Goal: Task Accomplishment & Management: Complete application form

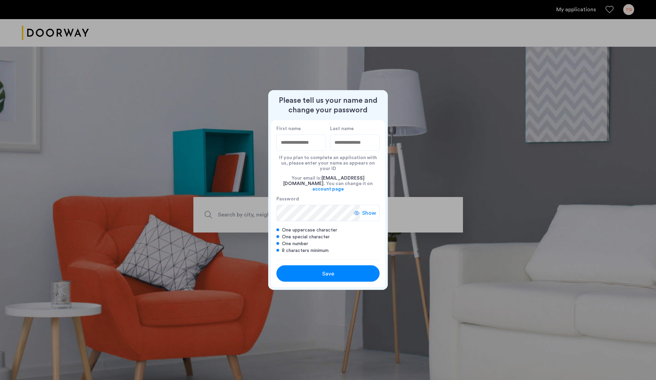
click at [480, 166] on div at bounding box center [328, 190] width 656 height 380
click at [458, 161] on div at bounding box center [328, 190] width 656 height 380
click at [290, 146] on input "First name" at bounding box center [301, 143] width 50 height 16
type input "*****"
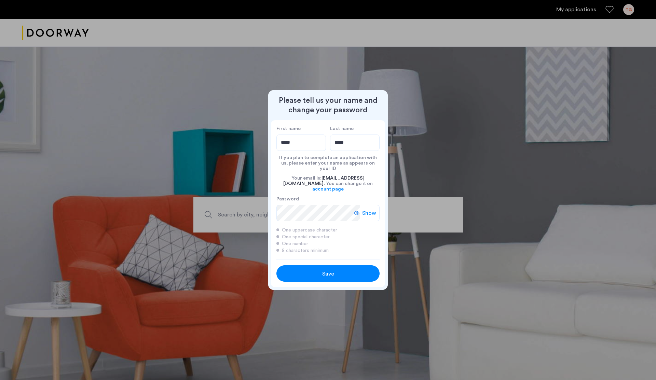
click at [323, 270] on span "Save" at bounding box center [328, 274] width 12 height 8
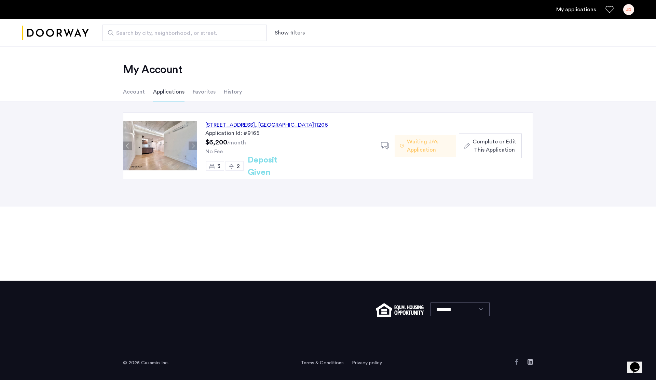
click at [625, 10] on div "JD" at bounding box center [628, 9] width 11 height 11
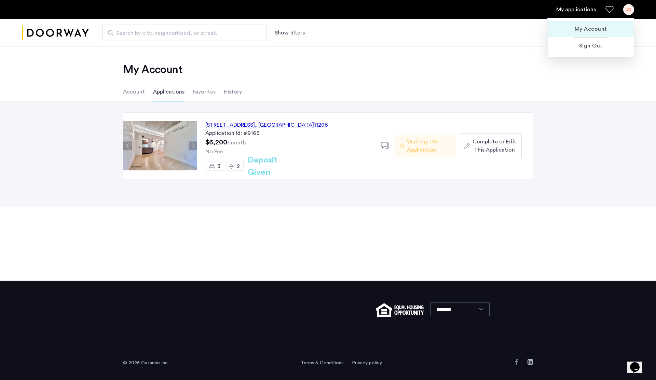
click at [592, 30] on span "My Account" at bounding box center [590, 29] width 75 height 8
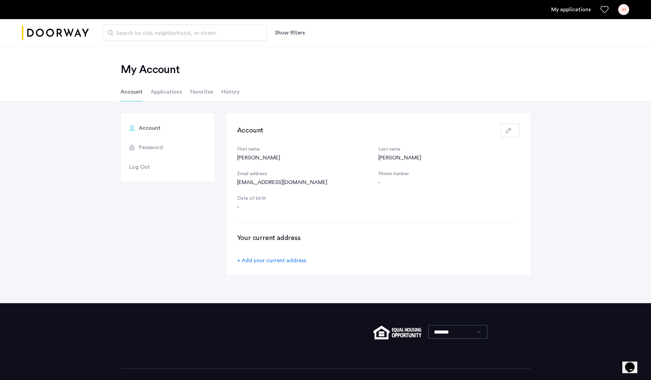
click at [267, 184] on div "jajodo3@gmail.com" at bounding box center [307, 182] width 141 height 8
click at [508, 126] on button "button" at bounding box center [509, 131] width 19 height 14
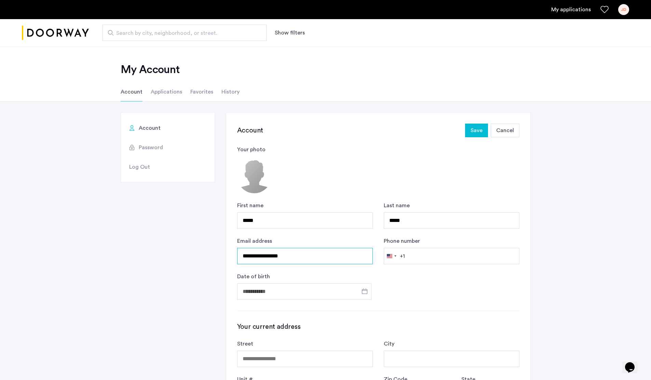
drag, startPoint x: 297, startPoint y: 256, endPoint x: 224, endPoint y: 254, distance: 72.8
click at [224, 254] on div "**********" at bounding box center [326, 342] width 410 height 460
type input "********"
click at [505, 132] on span "Cancel" at bounding box center [505, 130] width 18 height 8
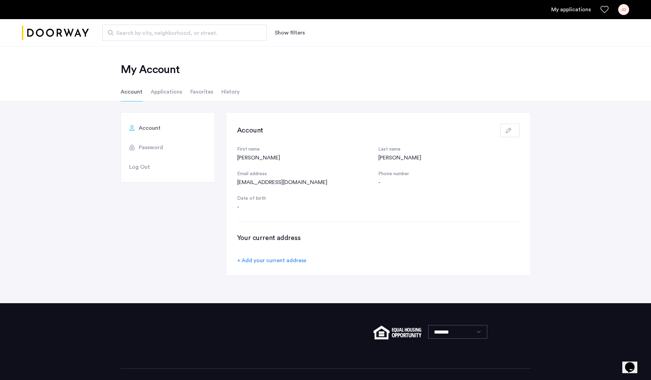
click at [171, 91] on li "Applications" at bounding box center [166, 91] width 31 height 19
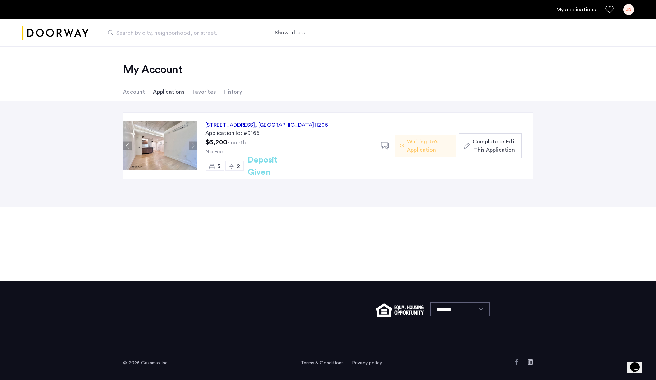
click at [265, 125] on div "152 Manhattan Avenue, Unit 3B, Brooklyn , NY 11206" at bounding box center [266, 125] width 123 height 8
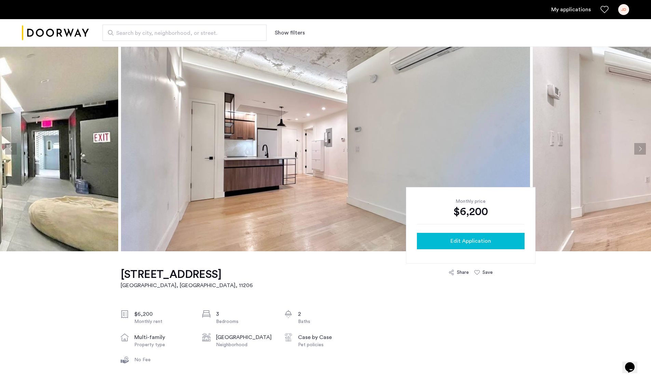
click at [474, 243] on span "Edit Application" at bounding box center [470, 241] width 41 height 8
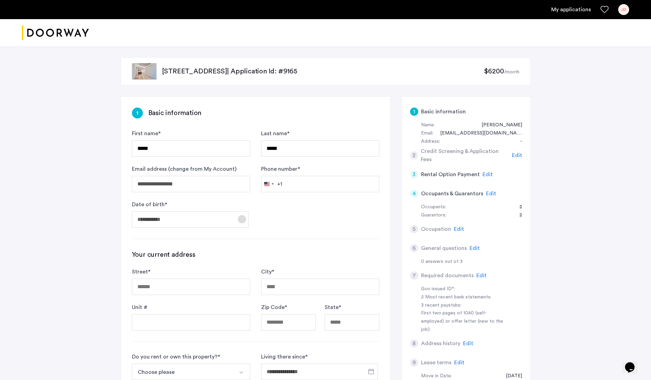
click at [244, 219] on span "Open calendar" at bounding box center [242, 219] width 16 height 16
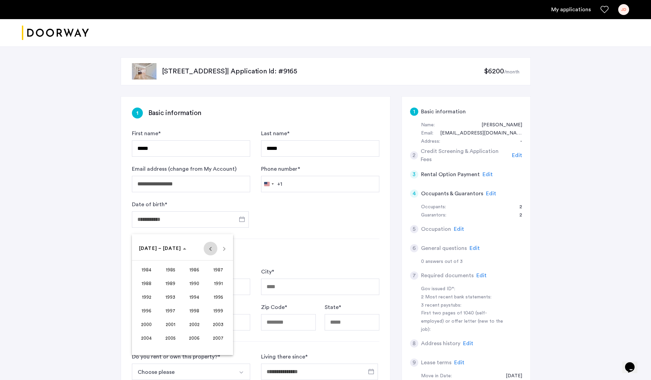
click at [210, 248] on span "Previous 24 years" at bounding box center [211, 249] width 14 height 14
click at [215, 266] on span "1963" at bounding box center [218, 270] width 22 height 12
click at [148, 297] on span "MAY" at bounding box center [147, 297] width 22 height 12
click at [166, 304] on span "14" at bounding box center [169, 304] width 12 height 12
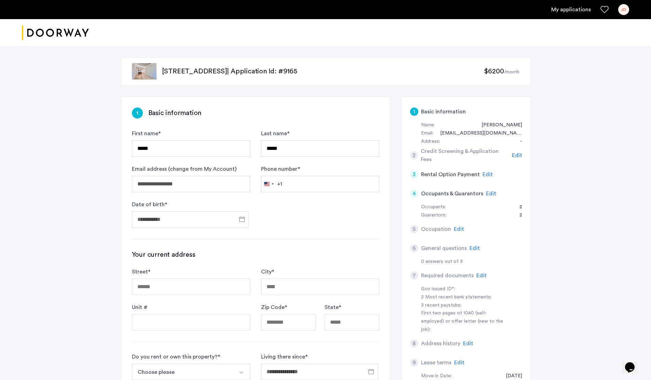
type input "**********"
click at [328, 234] on div "**********" at bounding box center [255, 304] width 269 height 414
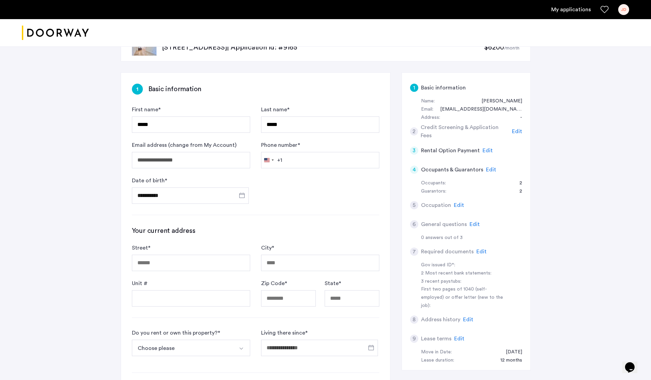
scroll to position [41, 0]
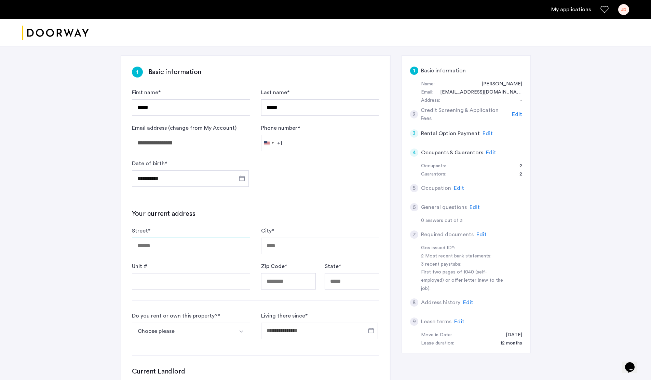
click at [207, 246] on input "Street *" at bounding box center [191, 246] width 118 height 16
type input "**********"
type input "***"
type input "*****"
type input "**"
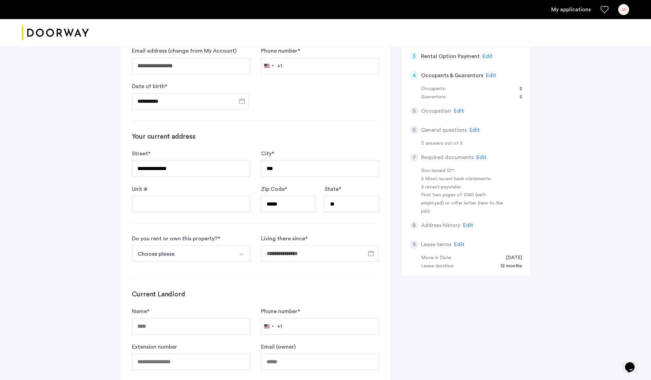
scroll to position [123, 0]
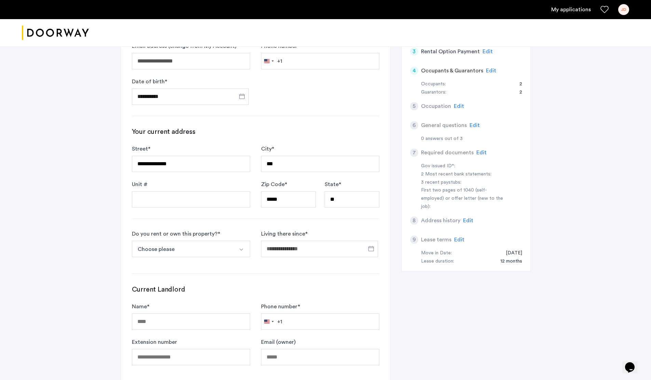
click at [206, 246] on button "Choose please" at bounding box center [183, 249] width 102 height 16
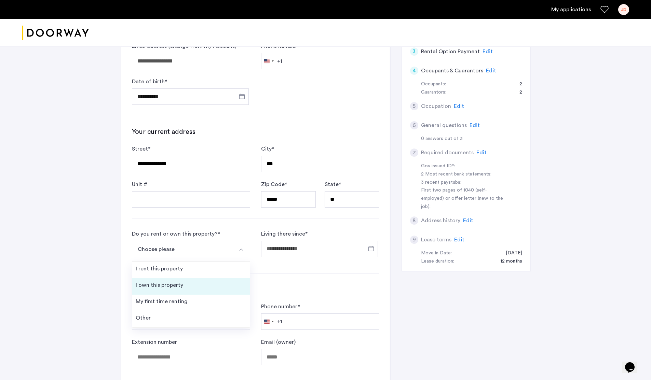
click at [185, 283] on li "I own this property" at bounding box center [191, 286] width 118 height 16
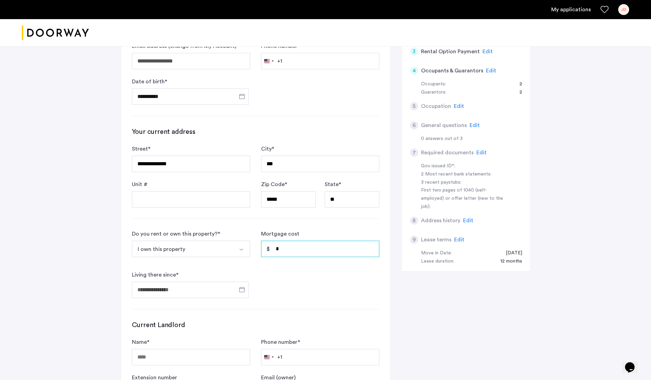
click at [297, 249] on input "*" at bounding box center [320, 249] width 118 height 16
click at [184, 287] on input "Living there since *" at bounding box center [190, 290] width 117 height 16
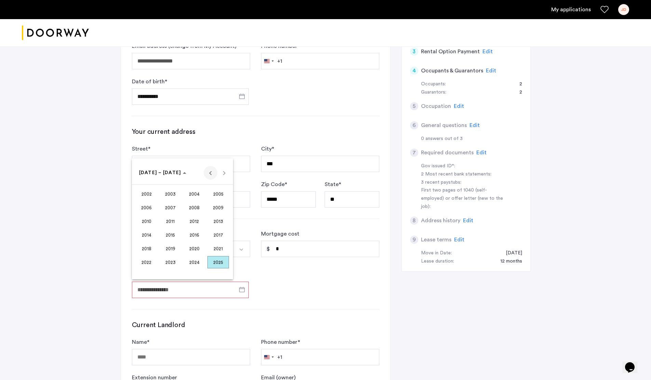
click at [208, 172] on span "Previous 24 years" at bounding box center [211, 173] width 14 height 14
click at [224, 172] on span "Next 24 years" at bounding box center [224, 173] width 14 height 14
click at [148, 248] on span "2018" at bounding box center [147, 249] width 22 height 12
click at [199, 221] on span "JUL" at bounding box center [194, 221] width 22 height 12
click at [140, 214] on span "1" at bounding box center [141, 215] width 12 height 12
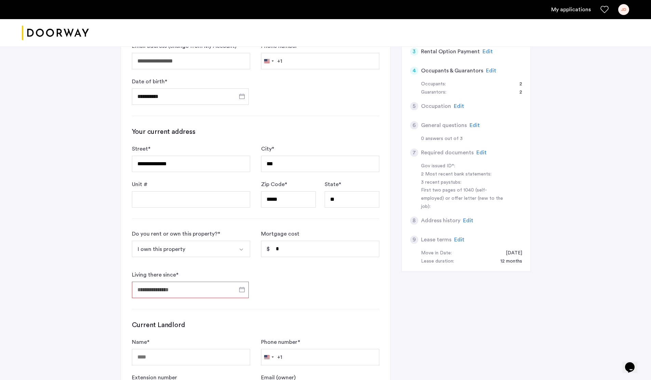
type input "**********"
click at [310, 278] on form "**********" at bounding box center [255, 264] width 247 height 68
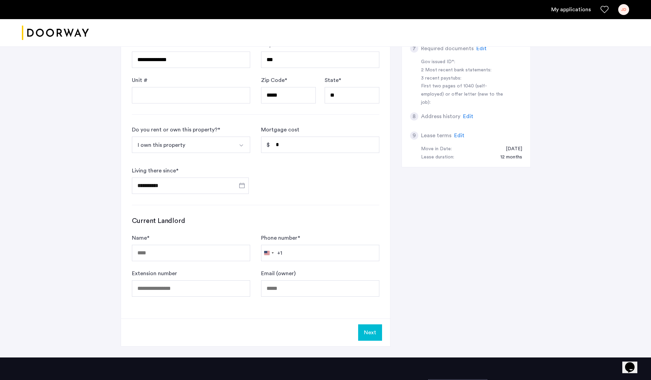
scroll to position [246, 0]
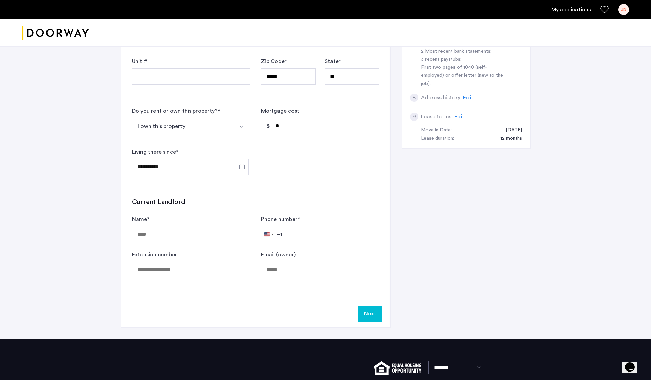
click at [372, 312] on button "Next" at bounding box center [370, 314] width 24 height 16
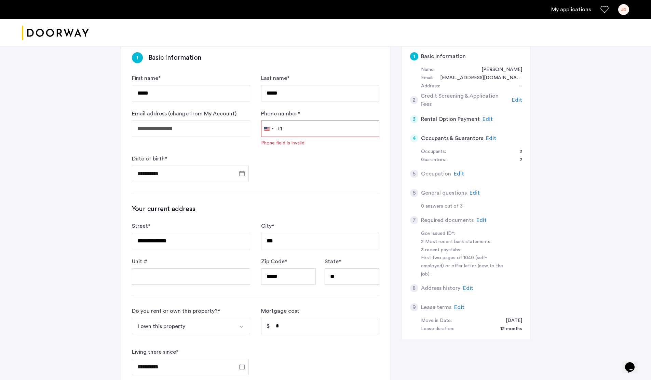
scroll to position [51, 0]
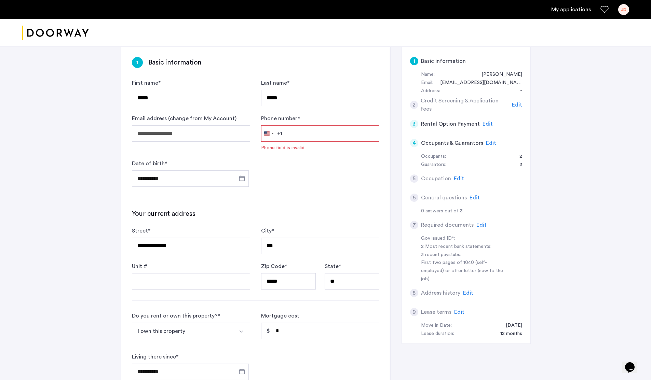
click at [314, 140] on input "Phone number *" at bounding box center [320, 133] width 118 height 16
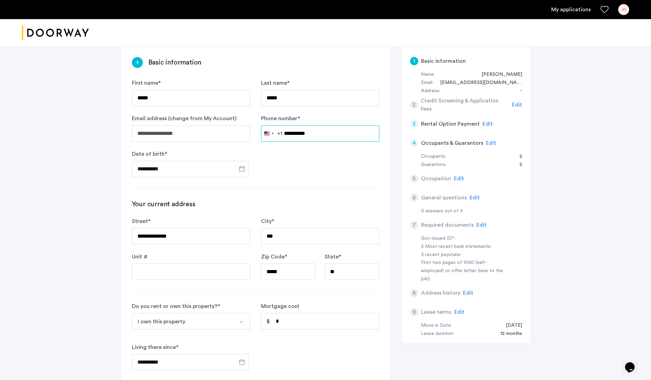
type input "**********"
click at [334, 166] on form "**********" at bounding box center [255, 128] width 247 height 98
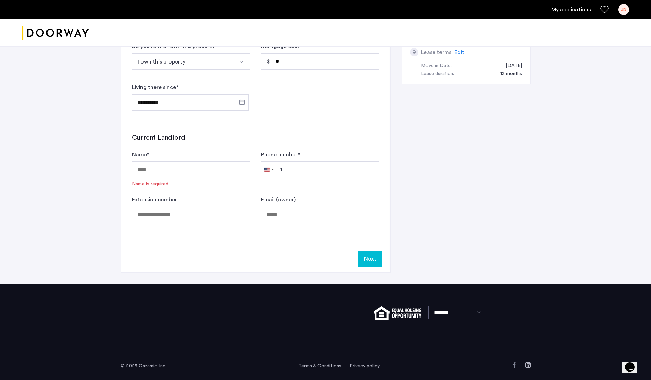
scroll to position [314, 0]
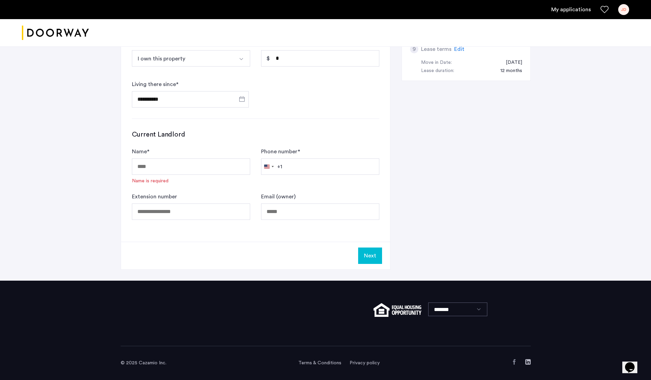
click at [365, 253] on button "Next" at bounding box center [370, 256] width 24 height 16
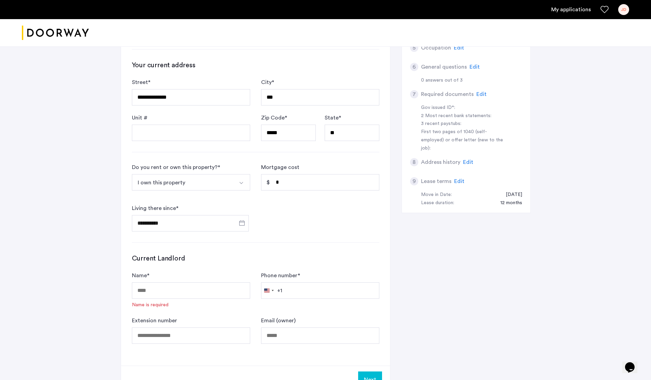
scroll to position [191, 0]
click at [178, 292] on input "Name *" at bounding box center [191, 290] width 118 height 16
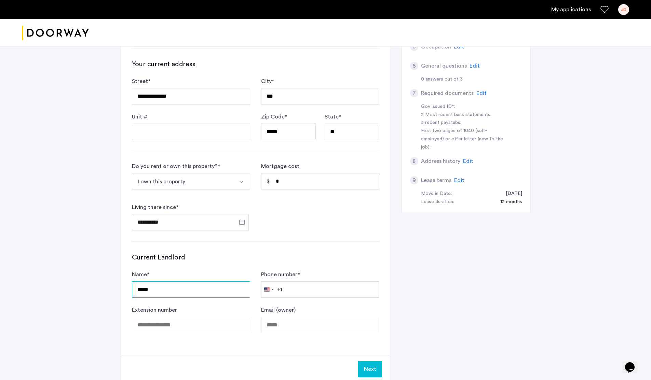
type input "*****"
click at [138, 291] on input "*****" at bounding box center [191, 290] width 118 height 16
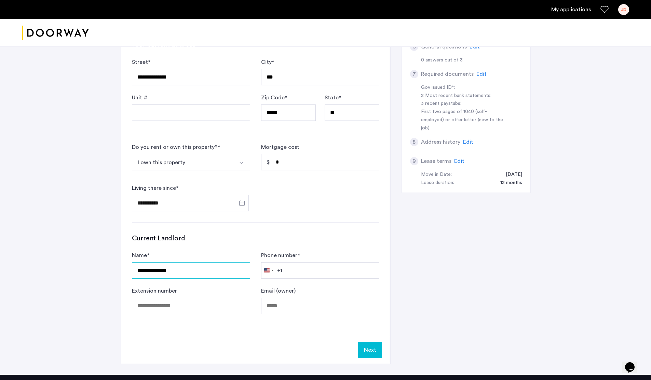
scroll to position [232, 0]
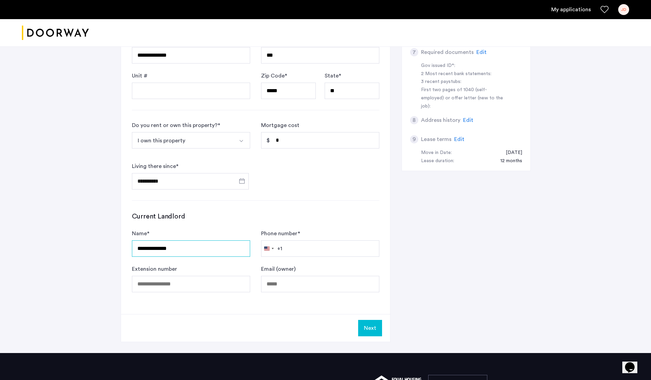
type input "**********"
click at [325, 253] on input "Phone number *" at bounding box center [320, 249] width 118 height 16
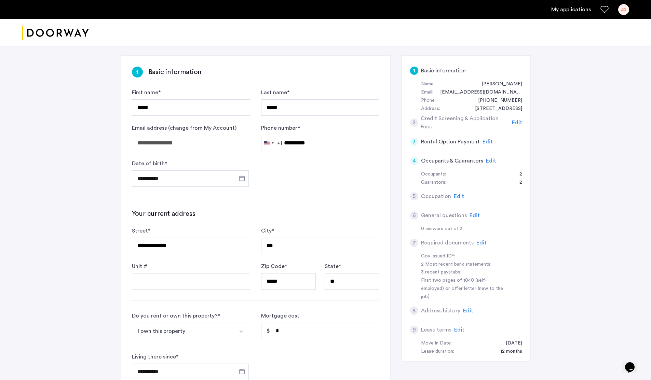
scroll to position [246, 0]
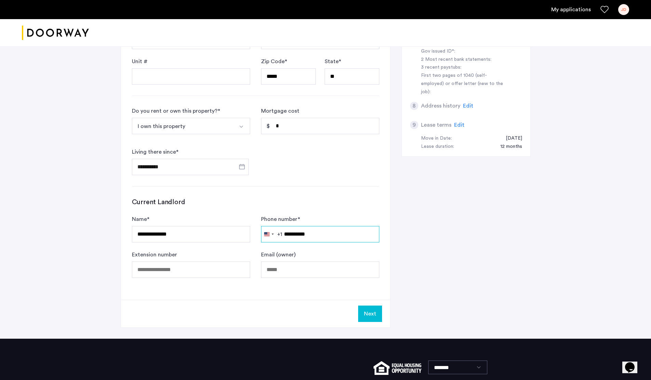
type input "**********"
click at [370, 313] on button "Next" at bounding box center [370, 314] width 24 height 16
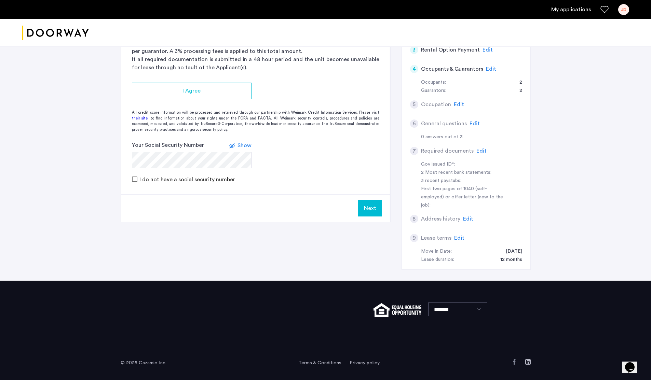
scroll to position [0, 0]
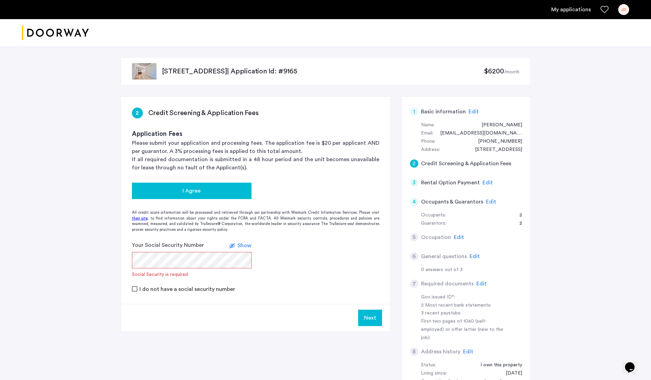
click at [192, 189] on span "I Agree" at bounding box center [191, 191] width 18 height 8
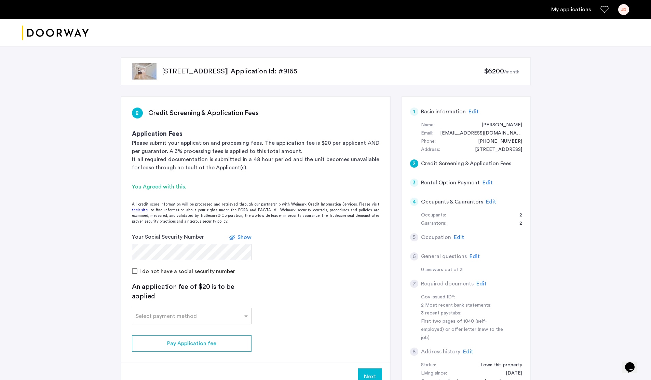
click at [243, 238] on span "Show" at bounding box center [244, 237] width 14 height 5
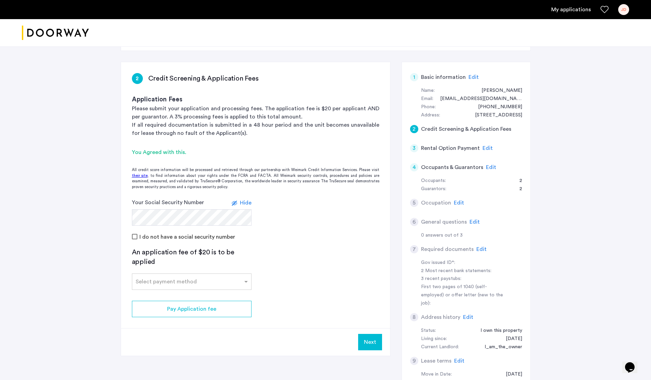
scroll to position [82, 0]
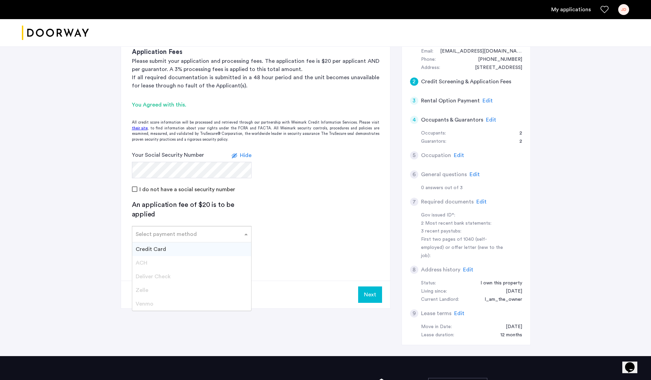
click at [230, 237] on div "Select payment method" at bounding box center [187, 234] width 110 height 8
click at [224, 247] on div "Credit Card" at bounding box center [191, 250] width 119 height 14
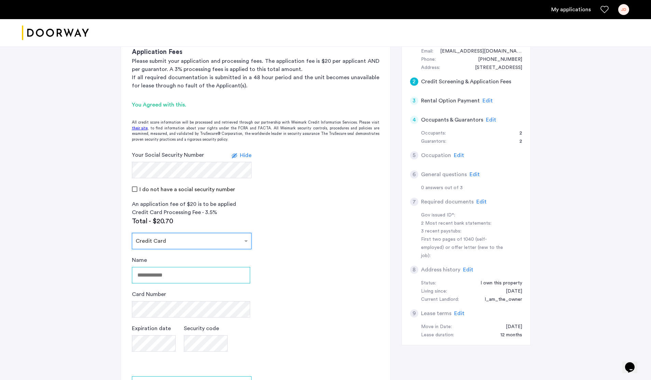
click at [201, 278] on input "Name" at bounding box center [191, 275] width 118 height 16
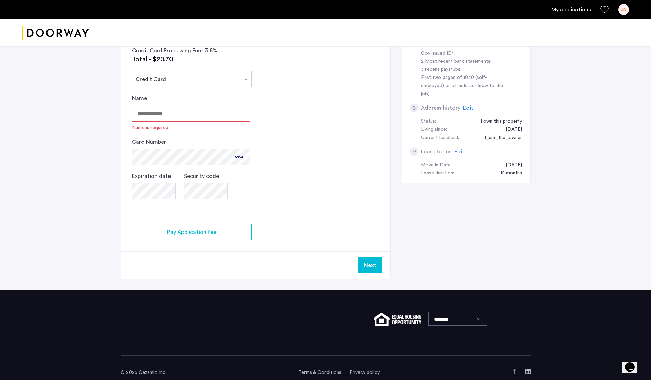
scroll to position [246, 0]
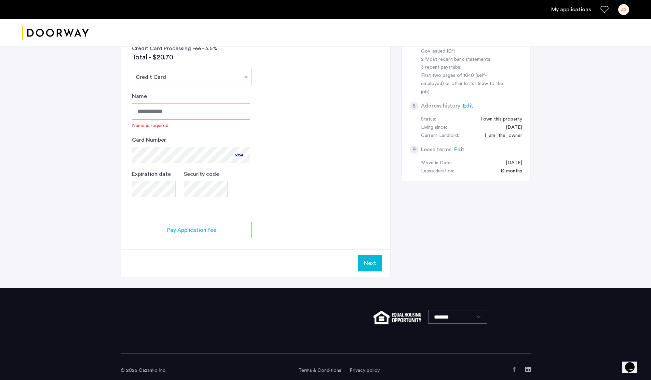
click at [178, 109] on input "Name" at bounding box center [191, 111] width 118 height 16
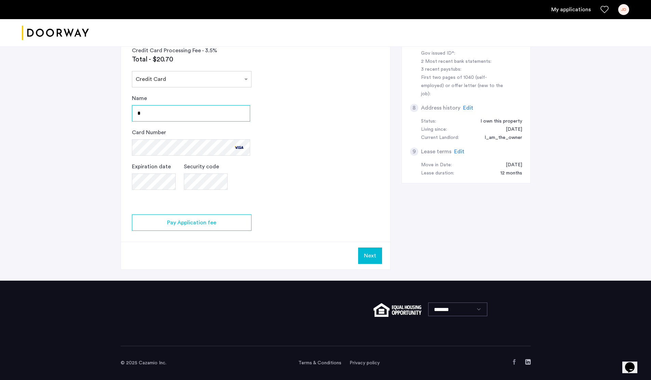
scroll to position [244, 0]
type input "**********"
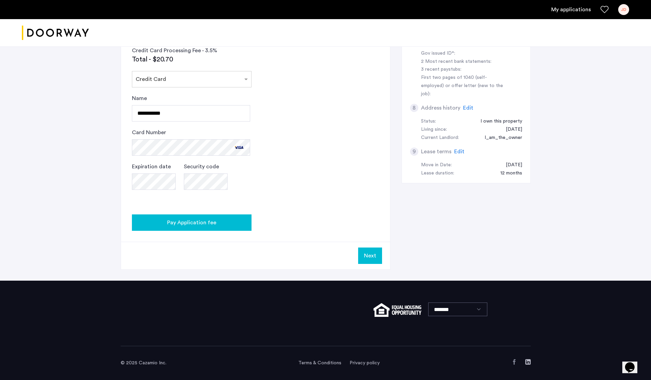
click at [192, 223] on span "Pay Application fee" at bounding box center [191, 223] width 49 height 8
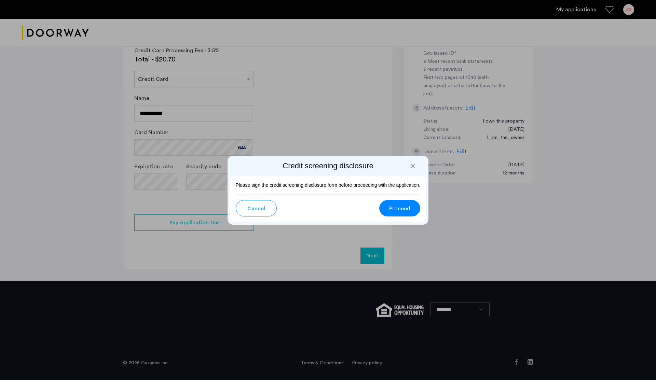
click at [400, 205] on span "Proceed" at bounding box center [399, 209] width 21 height 8
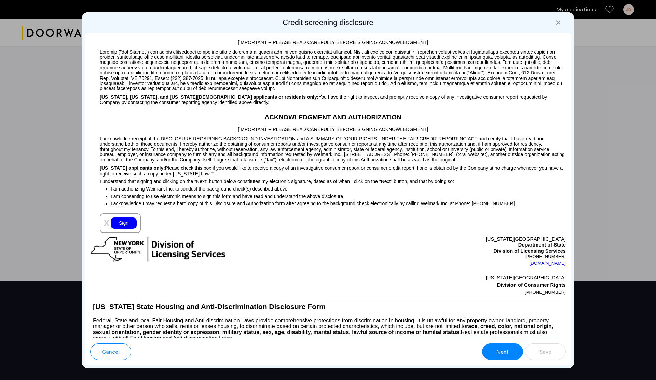
scroll to position [574, 0]
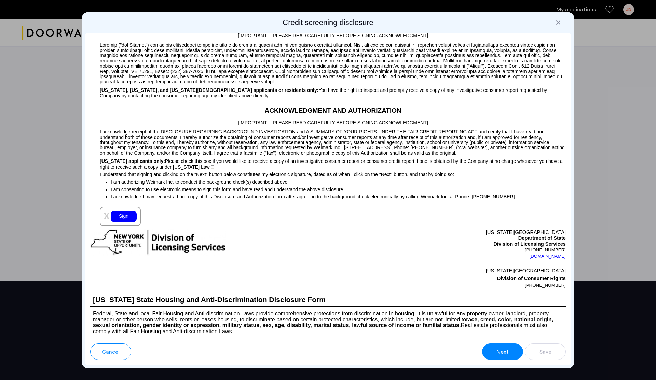
click at [122, 214] on div "Sign" at bounding box center [124, 216] width 26 height 11
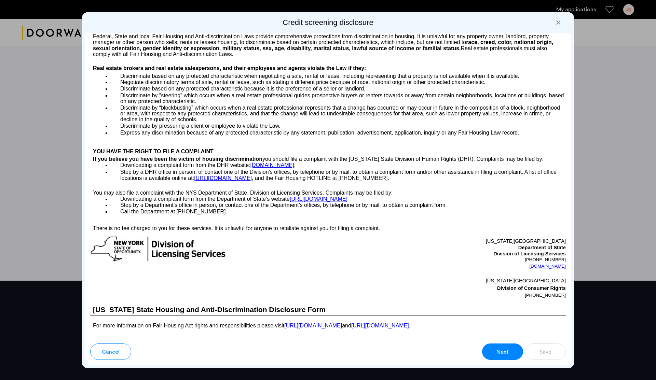
scroll to position [943, 0]
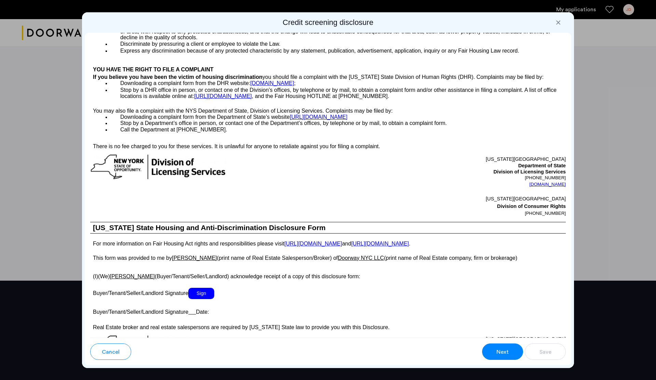
click at [200, 290] on span "Sign" at bounding box center [201, 293] width 26 height 11
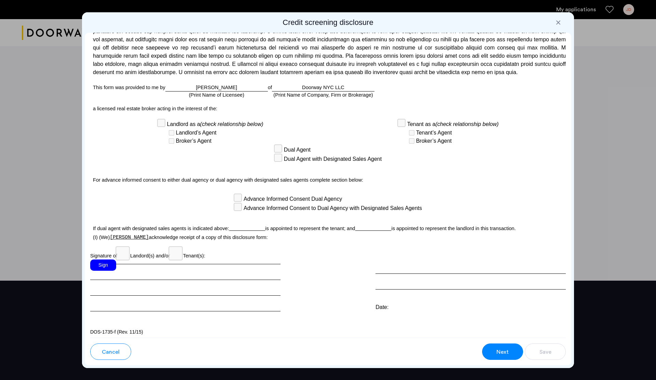
scroll to position [1627, 0]
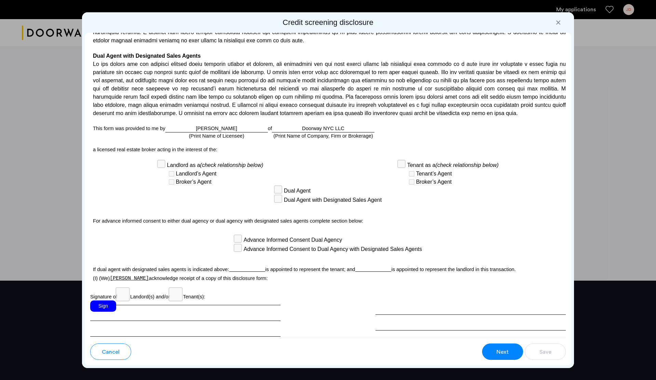
click at [103, 302] on div "Sign" at bounding box center [103, 306] width 26 height 11
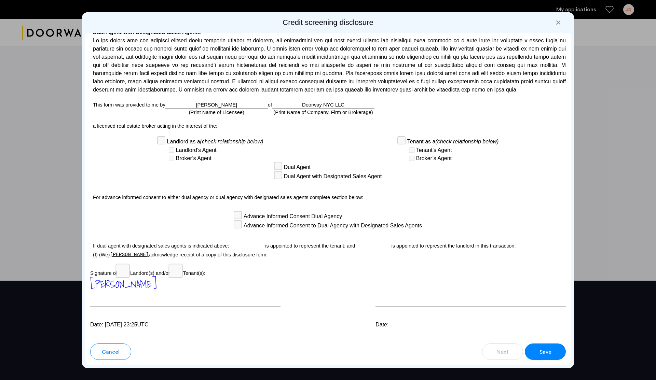
scroll to position [1668, 0]
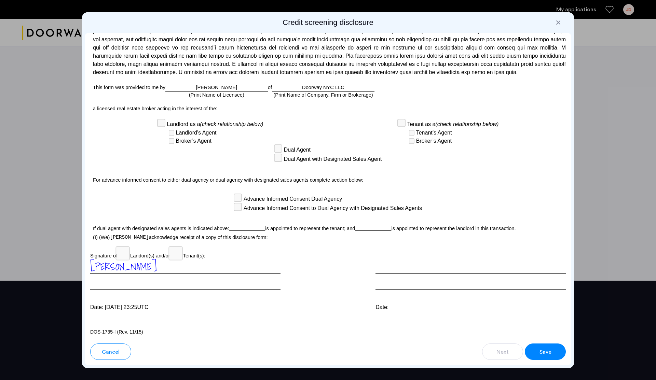
click at [549, 355] on span "Save" at bounding box center [546, 352] width 12 height 8
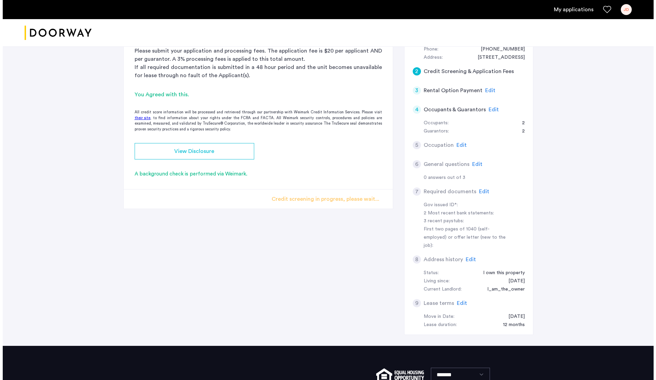
scroll to position [0, 0]
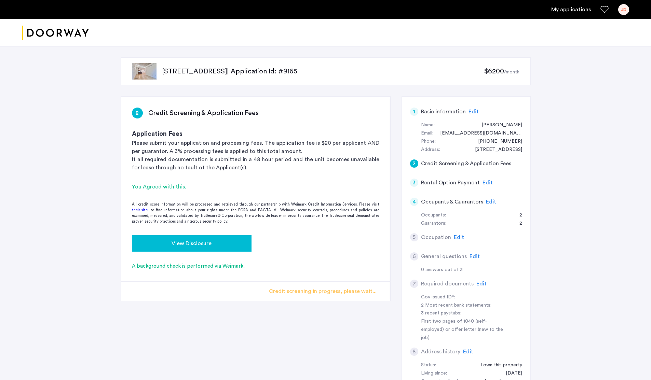
click at [205, 243] on span "View Disclosure" at bounding box center [192, 244] width 40 height 8
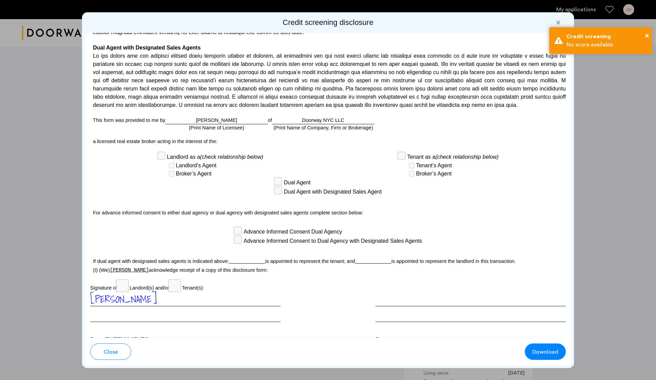
scroll to position [1668, 0]
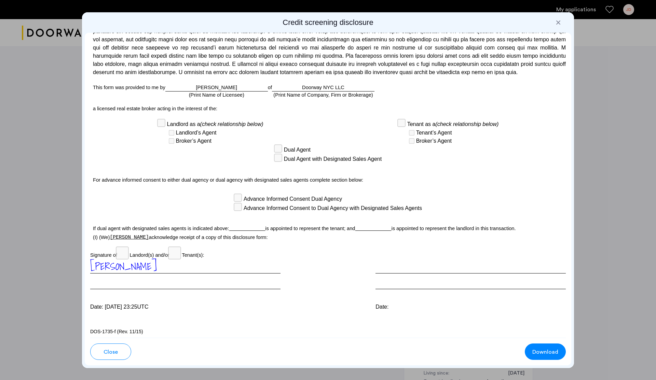
click at [542, 352] on span "Download" at bounding box center [545, 352] width 26 height 8
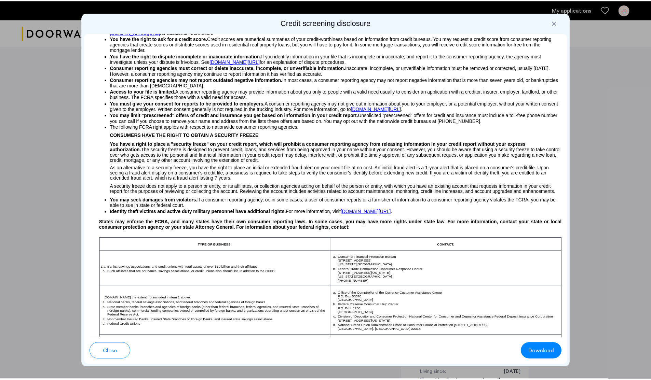
scroll to position [0, 0]
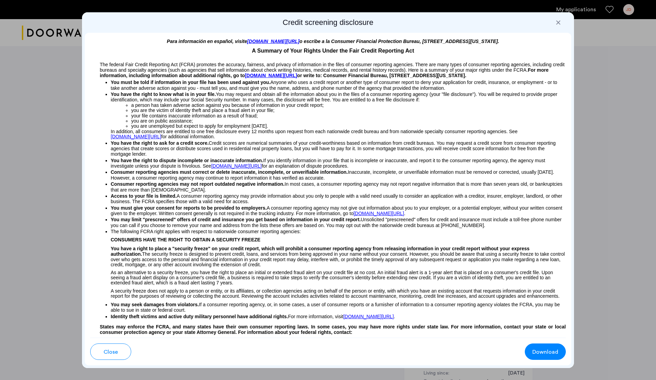
click at [112, 357] on button "Close" at bounding box center [110, 352] width 41 height 16
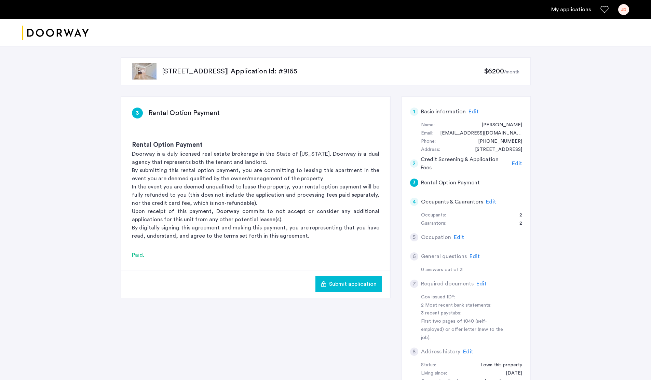
click at [489, 202] on span "Edit" at bounding box center [491, 201] width 10 height 5
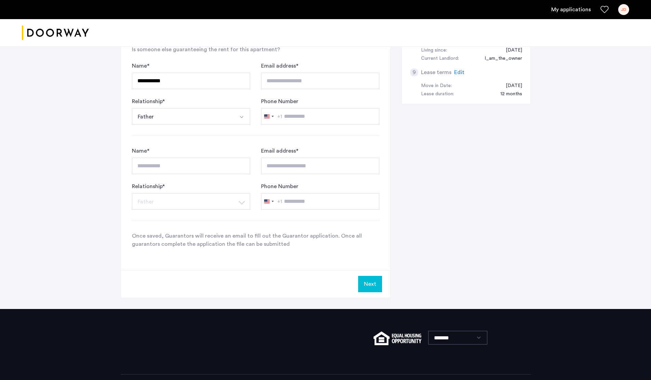
scroll to position [328, 0]
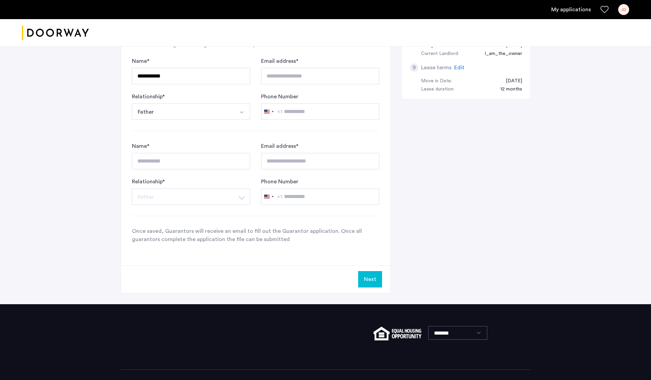
click at [373, 282] on button "Next" at bounding box center [370, 279] width 24 height 16
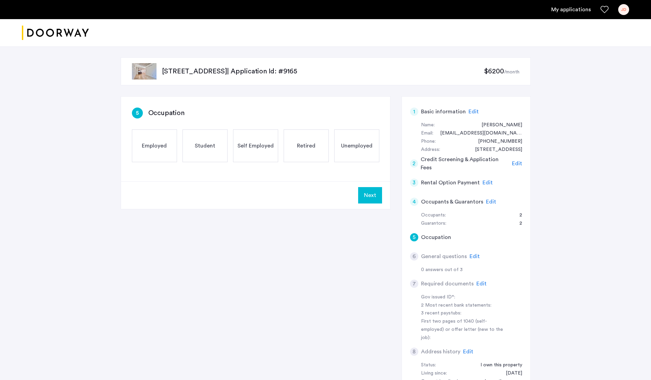
click at [147, 142] on span "Employed" at bounding box center [154, 146] width 25 height 8
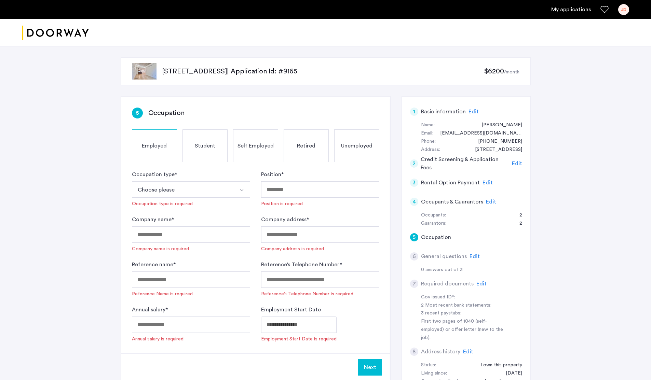
click at [205, 187] on button "Choose please" at bounding box center [183, 189] width 102 height 16
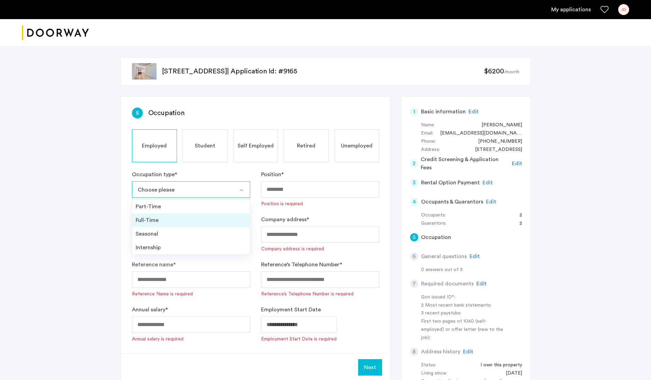
click at [189, 219] on div "Full-Time" at bounding box center [191, 220] width 111 height 8
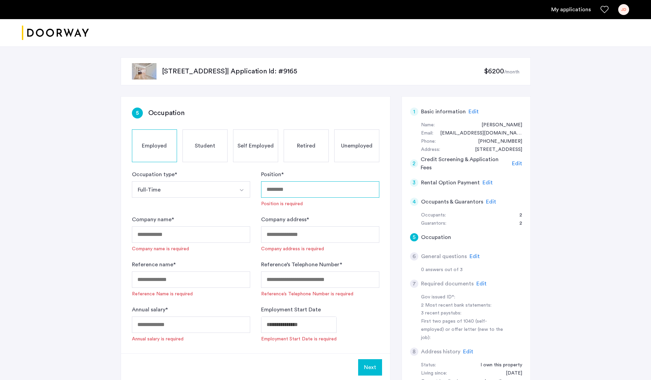
click at [309, 192] on input "Position *" at bounding box center [320, 189] width 118 height 16
click at [310, 192] on input "Position *" at bounding box center [320, 189] width 118 height 16
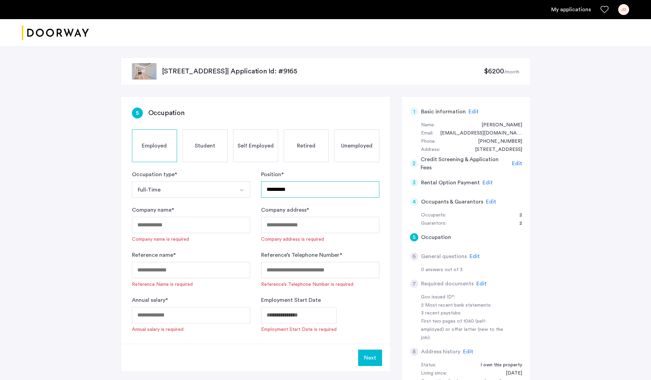
type input "*********"
type input "**********"
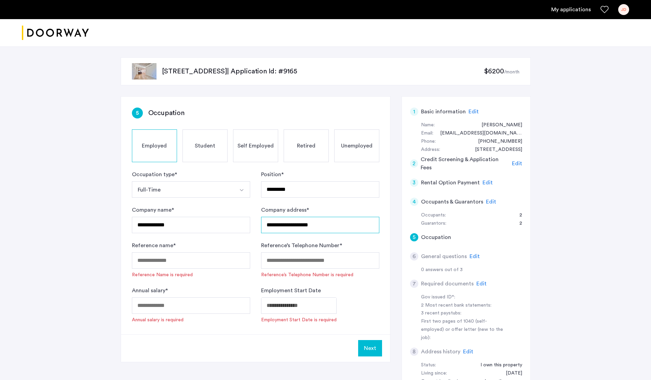
click at [330, 221] on input "**********" at bounding box center [320, 225] width 118 height 16
type input "**********"
type input "******"
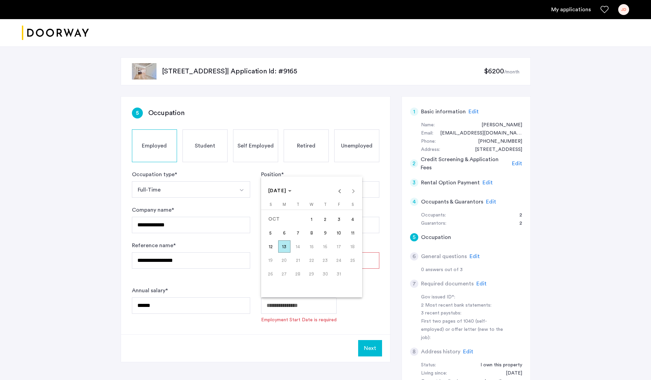
click at [282, 304] on div at bounding box center [325, 190] width 651 height 380
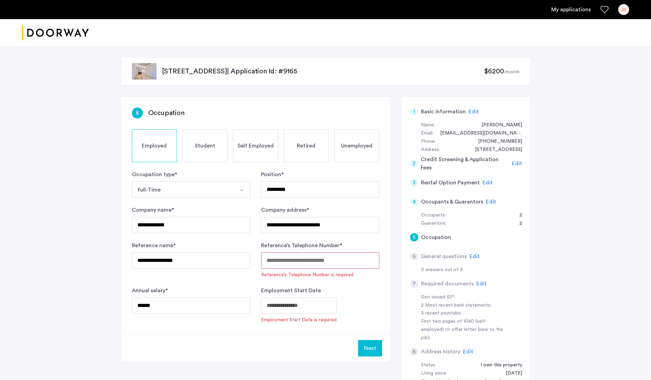
click at [280, 308] on body "**********" at bounding box center [325, 190] width 651 height 380
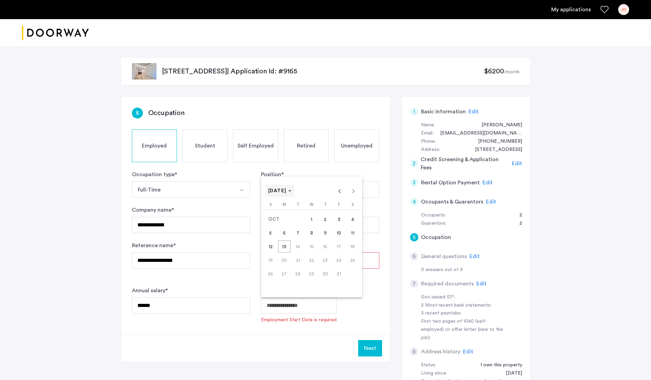
click at [295, 191] on span "Choose month and year" at bounding box center [279, 191] width 29 height 16
click at [340, 194] on span "Previous 24 years" at bounding box center [340, 191] width 14 height 14
click at [298, 281] on span "1999" at bounding box center [300, 280] width 22 height 12
click at [319, 240] on span "JUL" at bounding box center [324, 239] width 22 height 12
click at [324, 223] on span "1" at bounding box center [325, 219] width 12 height 12
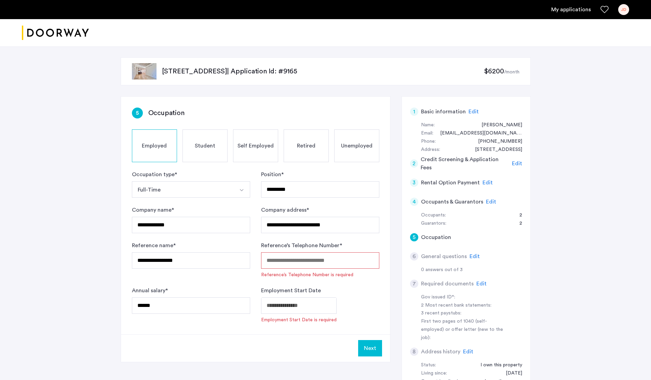
type input "**********"
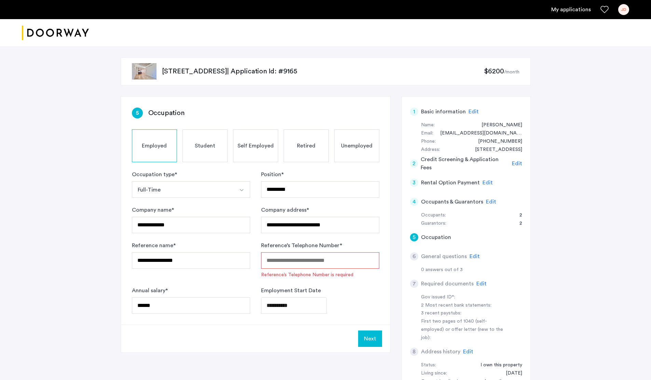
click at [297, 259] on input "Reference’s Telephone Number *" at bounding box center [320, 261] width 118 height 16
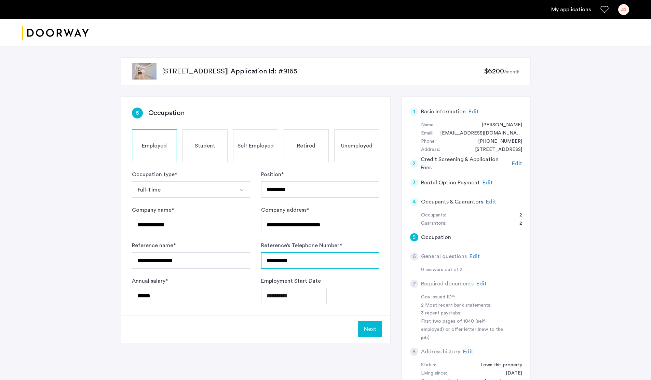
type input "**********"
click at [299, 324] on div "Next" at bounding box center [255, 329] width 269 height 28
click at [372, 330] on button "Next" at bounding box center [370, 329] width 24 height 16
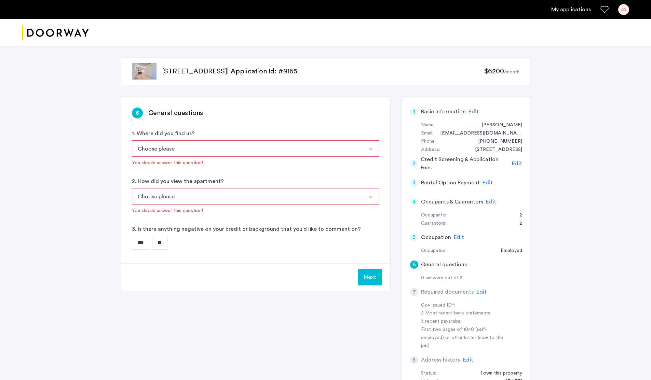
click at [295, 148] on button "Choose please" at bounding box center [247, 148] width 231 height 16
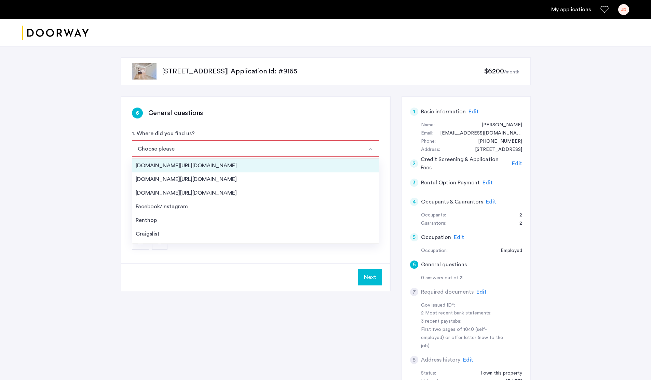
click at [224, 161] on li "Streeteasy.com/Zillow.com" at bounding box center [255, 166] width 247 height 14
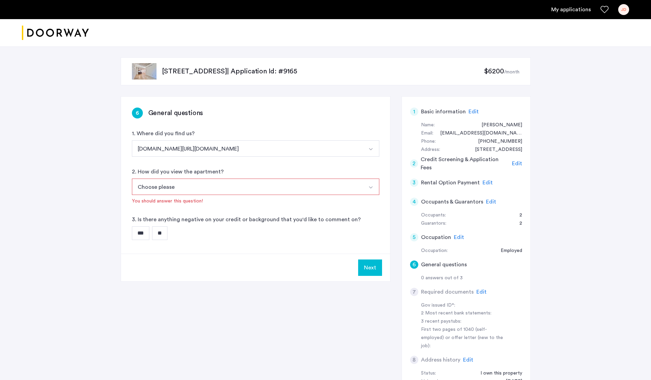
click at [214, 187] on button "Choose please" at bounding box center [247, 187] width 231 height 16
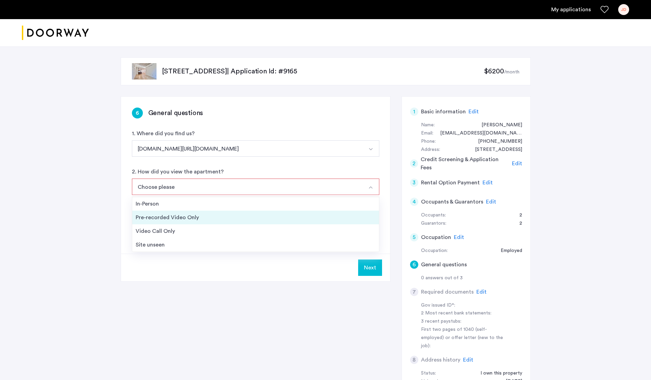
click at [213, 215] on div "Pre-recorded Video Only" at bounding box center [256, 218] width 240 height 8
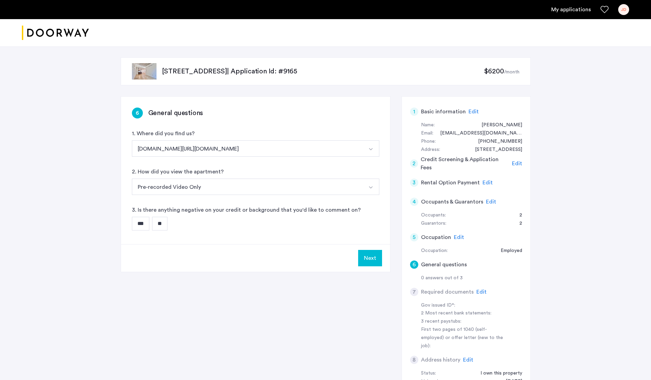
click at [163, 223] on input "**" at bounding box center [159, 224] width 15 height 14
click at [371, 256] on button "Next" at bounding box center [370, 258] width 24 height 16
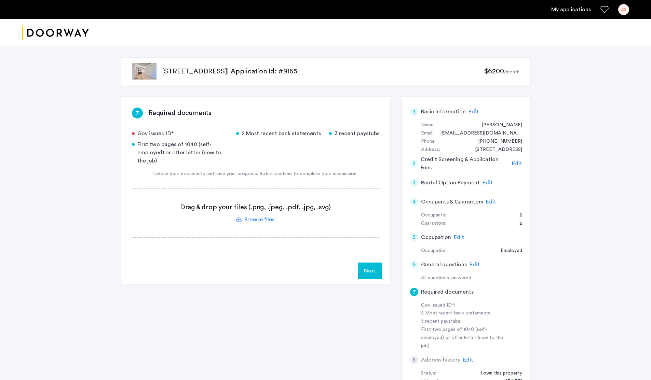
click at [259, 222] on label at bounding box center [255, 213] width 247 height 49
click at [0, 0] on input "file" at bounding box center [0, 0] width 0 height 0
click at [267, 222] on label at bounding box center [255, 213] width 247 height 49
click at [0, 0] on input "file" at bounding box center [0, 0] width 0 height 0
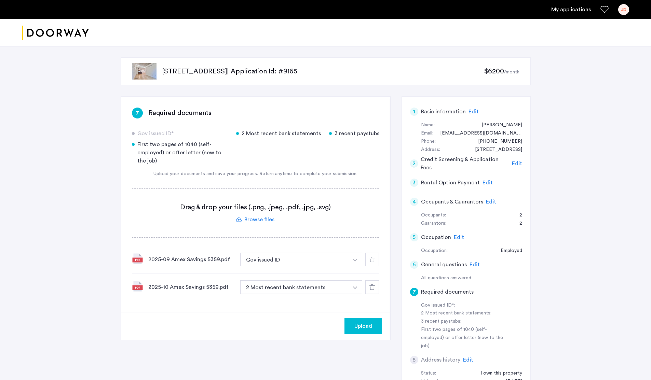
click at [357, 260] on img "button" at bounding box center [355, 260] width 4 height 3
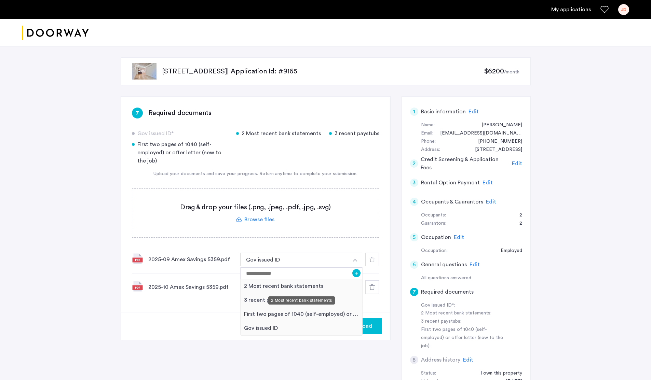
click at [305, 288] on div "2 Most recent bank statements" at bounding box center [302, 287] width 122 height 14
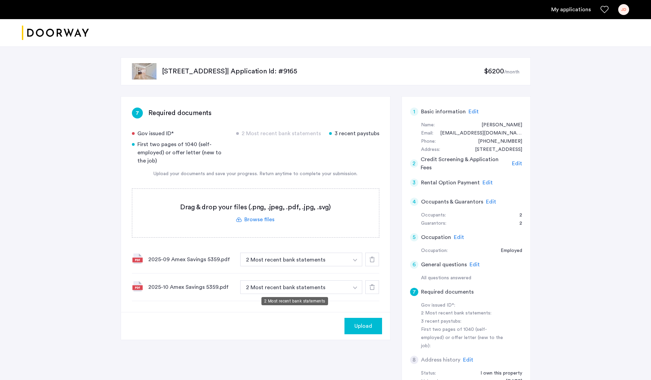
click at [333, 290] on button "2 Most recent bank statements" at bounding box center [294, 288] width 109 height 14
click at [269, 221] on label at bounding box center [255, 213] width 247 height 49
click at [0, 0] on input "file" at bounding box center [0, 0] width 0 height 0
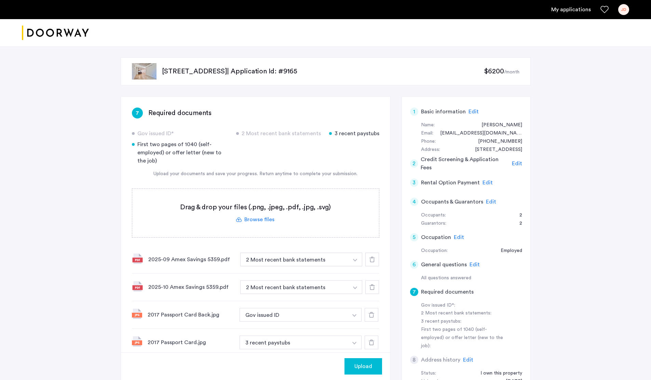
click at [373, 315] on icon at bounding box center [371, 314] width 5 height 5
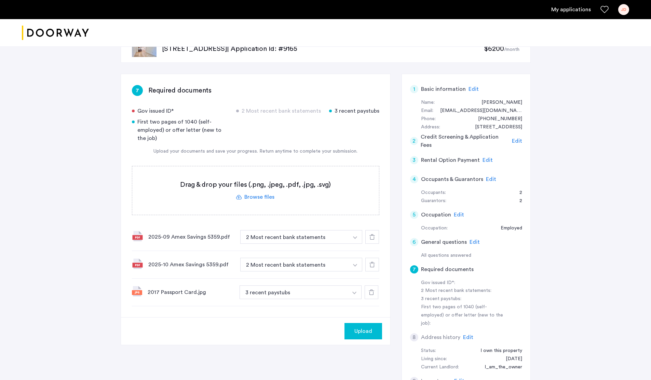
scroll to position [41, 0]
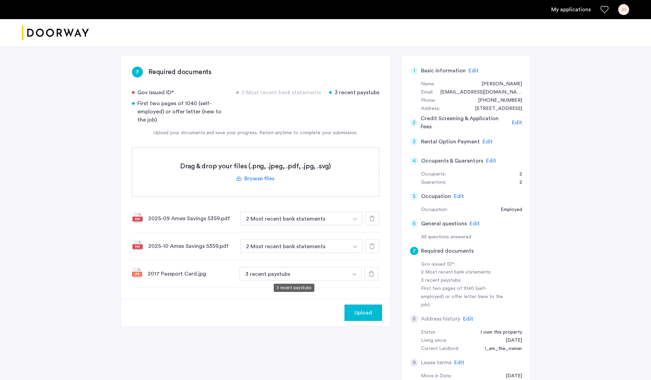
click at [278, 273] on button "3 recent paystubs" at bounding box center [294, 274] width 109 height 14
click at [355, 275] on img "button" at bounding box center [354, 274] width 4 height 3
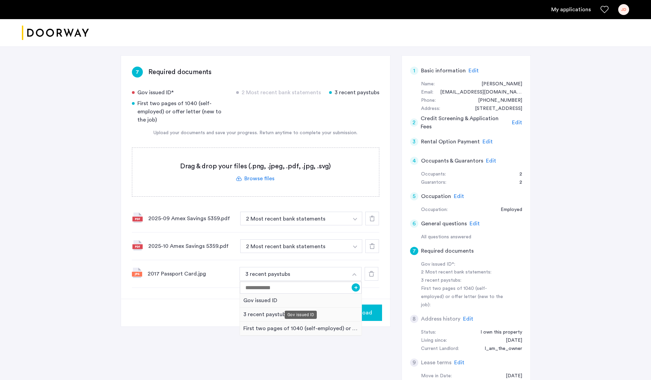
click at [316, 303] on div "Gov issued ID" at bounding box center [301, 301] width 122 height 14
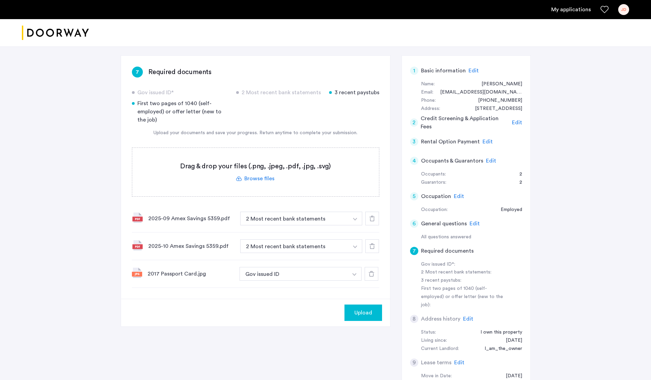
click at [255, 308] on div "Upload" at bounding box center [255, 313] width 269 height 28
click at [360, 312] on span "Upload" at bounding box center [363, 313] width 18 height 8
click at [367, 311] on button "Next" at bounding box center [370, 313] width 24 height 16
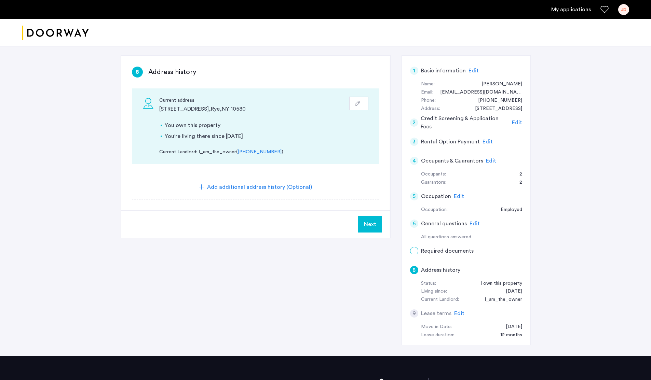
scroll to position [0, 0]
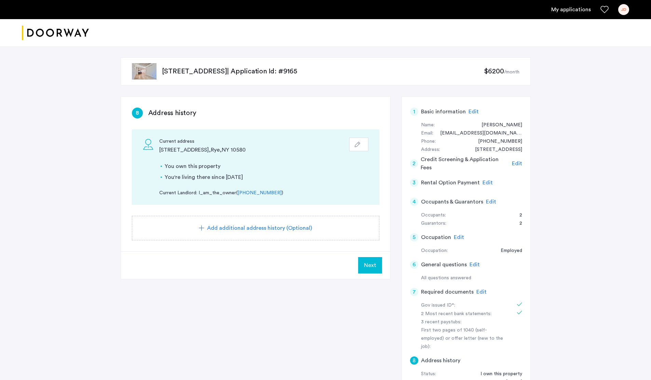
click at [480, 291] on span "Edit" at bounding box center [481, 291] width 10 height 5
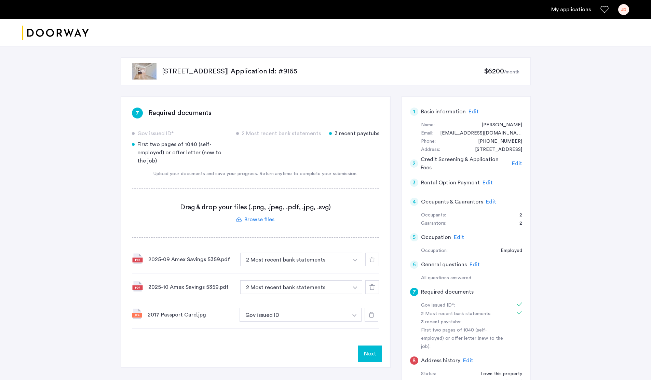
click at [255, 219] on label at bounding box center [255, 213] width 247 height 49
click at [0, 0] on input "file" at bounding box center [0, 0] width 0 height 0
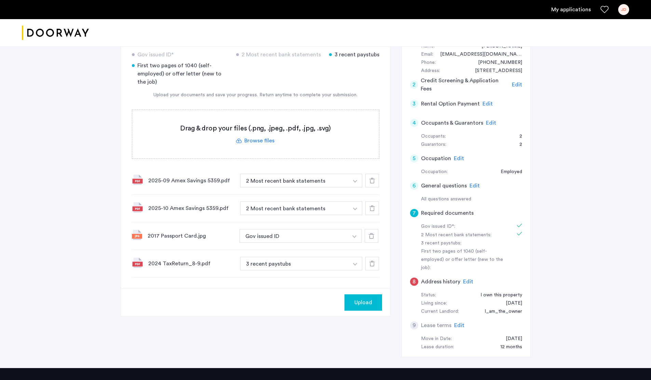
scroll to position [82, 0]
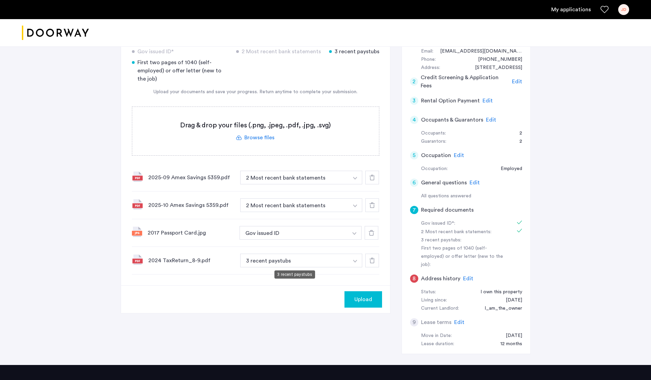
click at [306, 264] on button "3 recent paystubs" at bounding box center [294, 261] width 109 height 14
click at [353, 259] on button "button" at bounding box center [355, 261] width 14 height 14
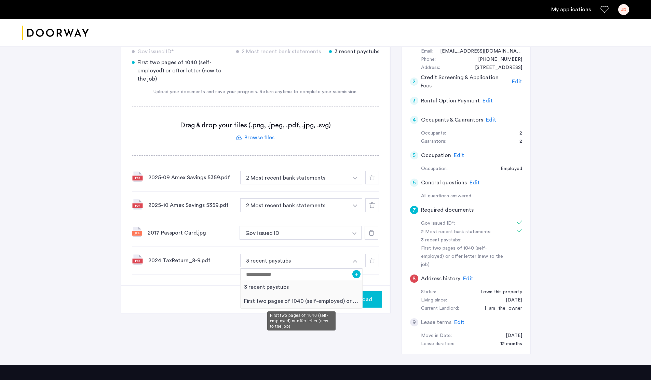
click at [318, 301] on div "First two pages of 1040 (self-employed) or offer letter (new to the job)" at bounding box center [302, 302] width 122 height 14
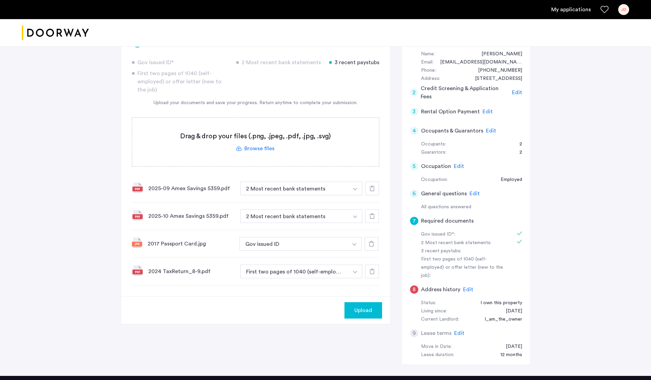
scroll to position [0, 0]
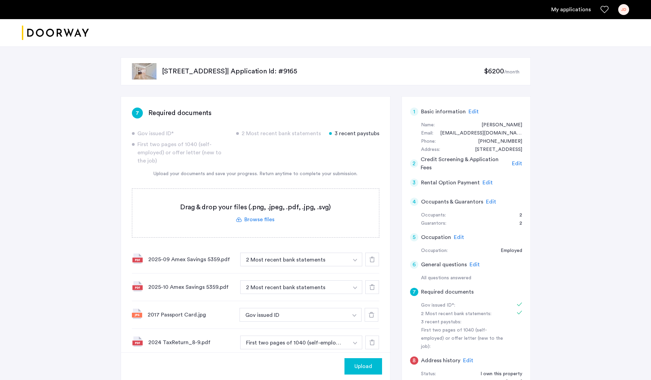
click at [258, 220] on label at bounding box center [255, 213] width 247 height 49
click at [0, 0] on input "file" at bounding box center [0, 0] width 0 height 0
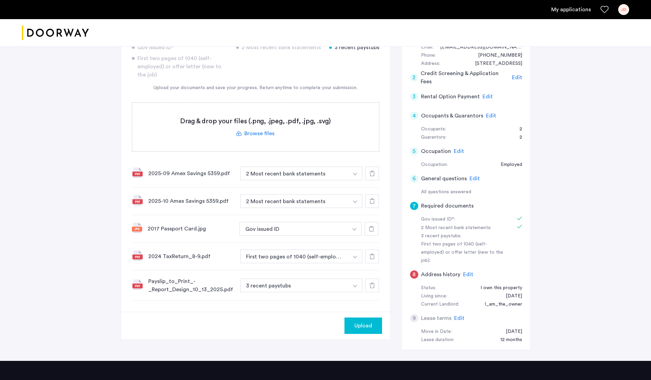
scroll to position [76, 0]
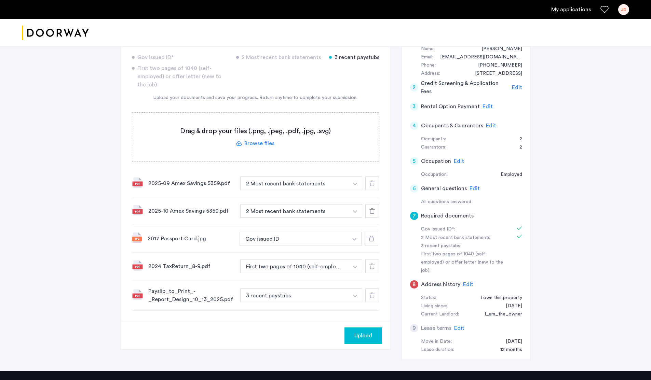
click at [361, 336] on span "Upload" at bounding box center [363, 336] width 18 height 8
click at [368, 335] on button "Next" at bounding box center [370, 336] width 24 height 16
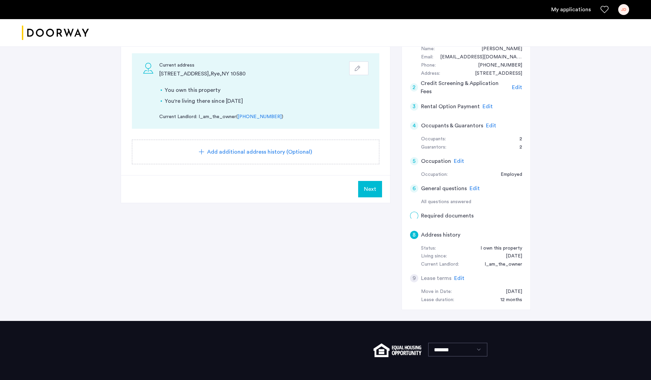
scroll to position [0, 0]
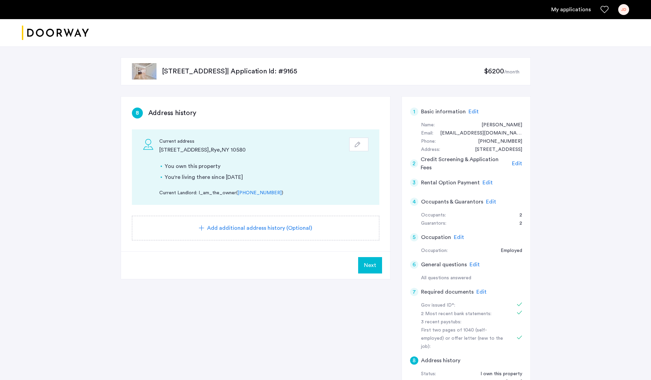
click at [373, 265] on span "Next" at bounding box center [370, 265] width 12 height 8
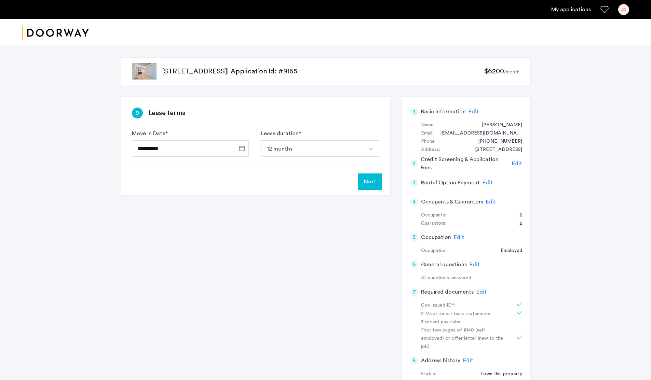
click at [365, 180] on button "Next" at bounding box center [370, 182] width 24 height 16
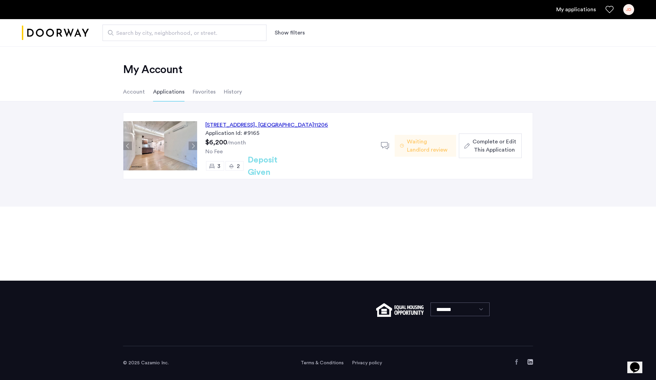
click at [499, 144] on span "Complete or Edit This Application" at bounding box center [495, 146] width 44 height 16
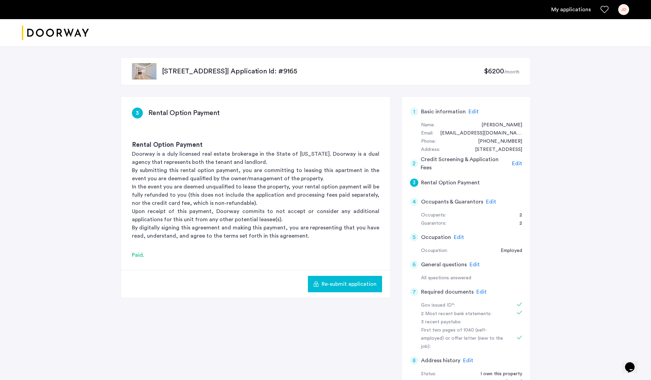
click at [622, 11] on div "JD" at bounding box center [623, 9] width 11 height 11
click at [587, 157] on div at bounding box center [325, 190] width 651 height 380
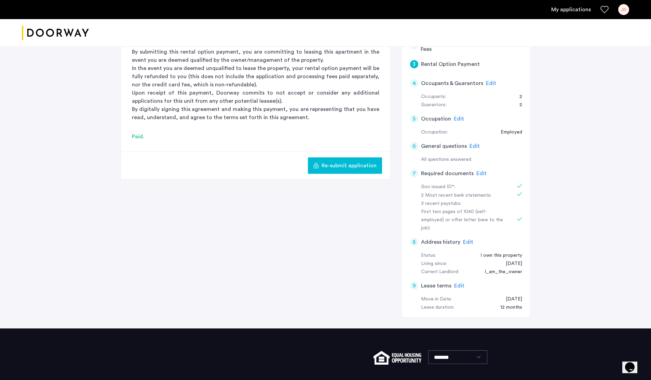
scroll to position [76, 0]
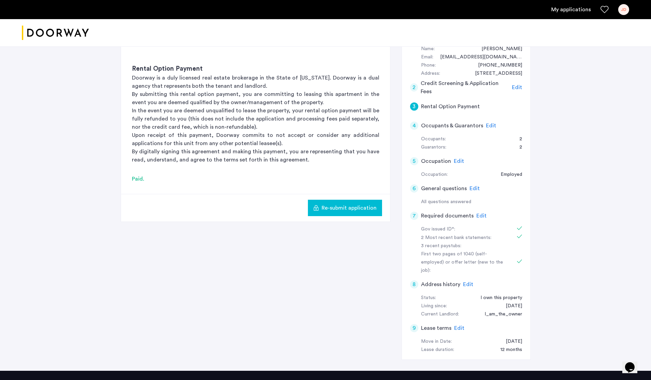
click at [467, 282] on span "Edit" at bounding box center [468, 284] width 10 height 5
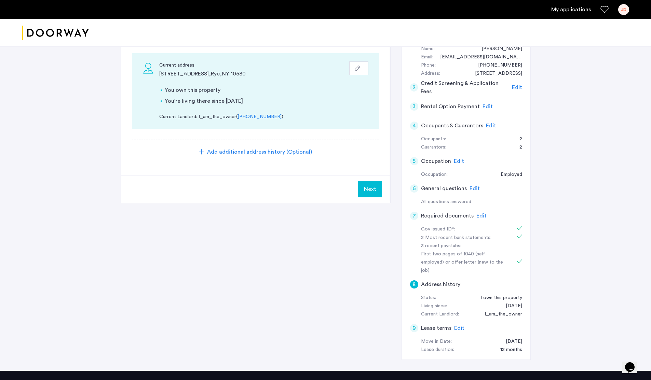
click at [623, 8] on div "JD" at bounding box center [623, 9] width 11 height 11
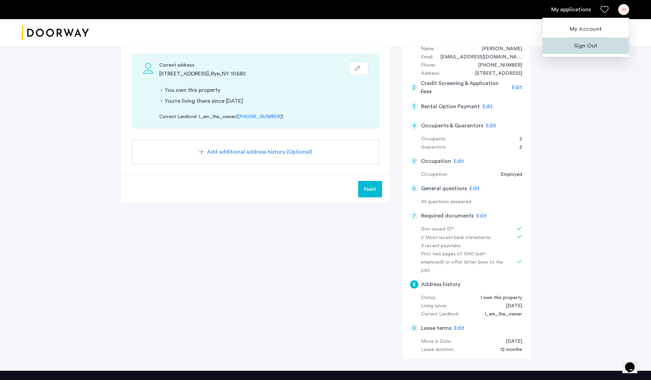
click at [584, 49] on span "Sign Out" at bounding box center [585, 46] width 75 height 8
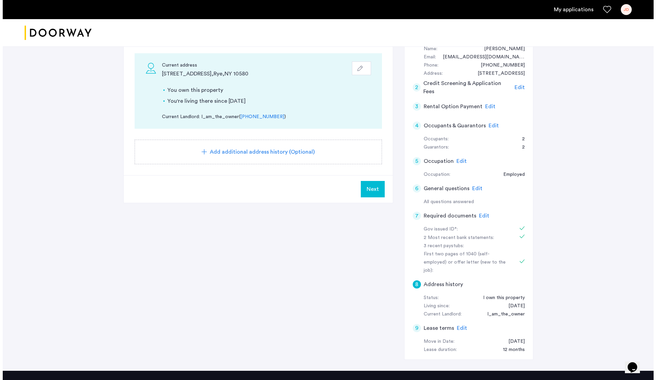
scroll to position [0, 0]
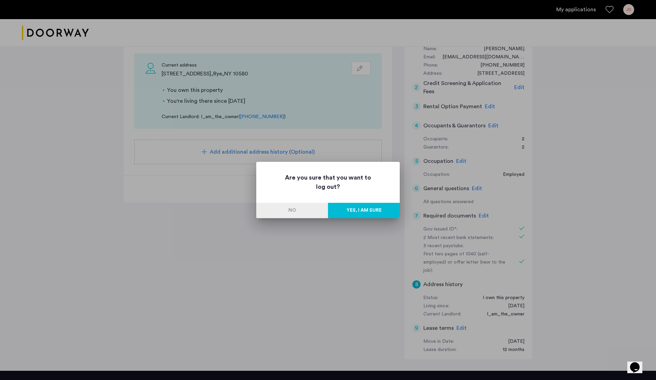
click at [301, 208] on button "No" at bounding box center [292, 210] width 72 height 15
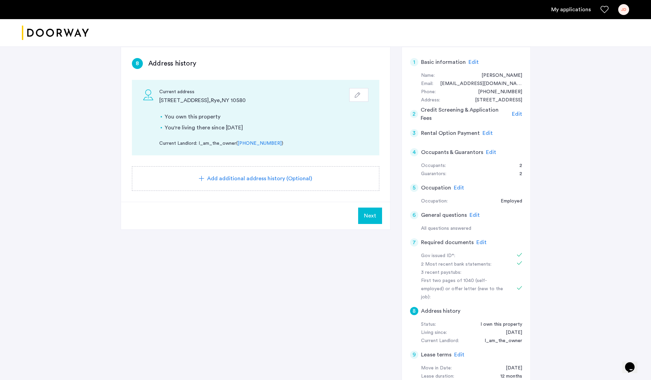
scroll to position [35, 0]
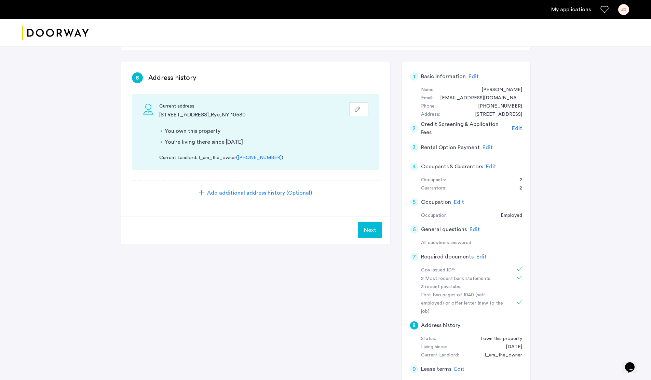
click at [369, 229] on span "Next" at bounding box center [370, 230] width 12 height 8
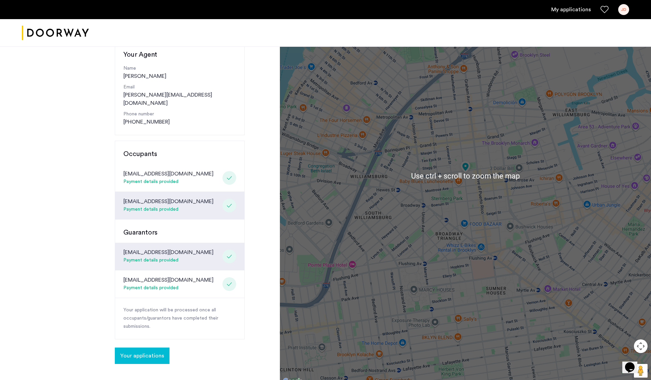
scroll to position [82, 0]
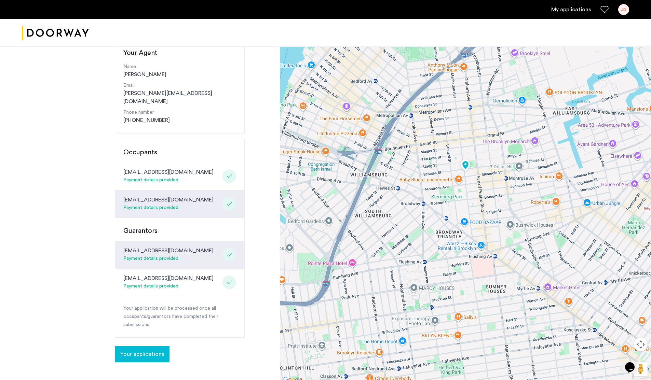
click at [623, 8] on div "JD" at bounding box center [623, 9] width 11 height 11
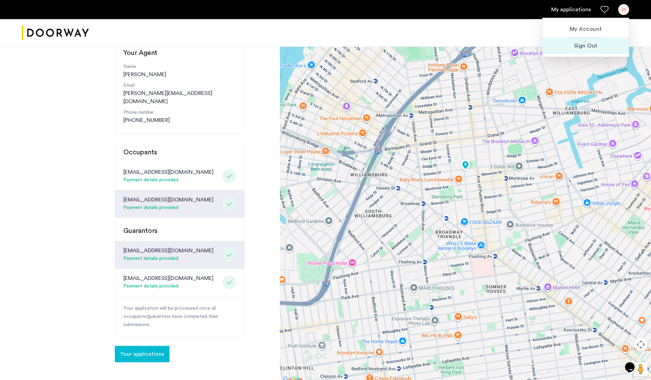
click at [595, 45] on span "Sign Out" at bounding box center [585, 46] width 75 height 8
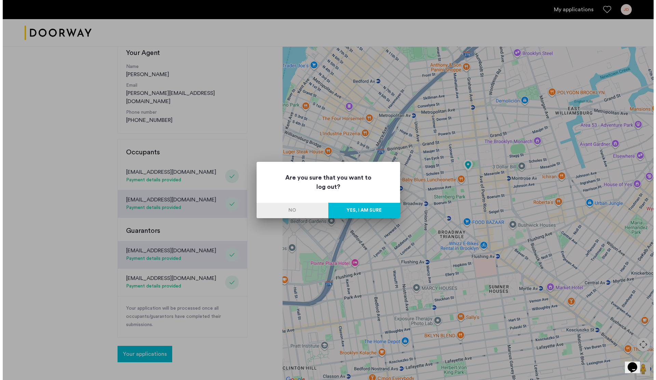
scroll to position [0, 0]
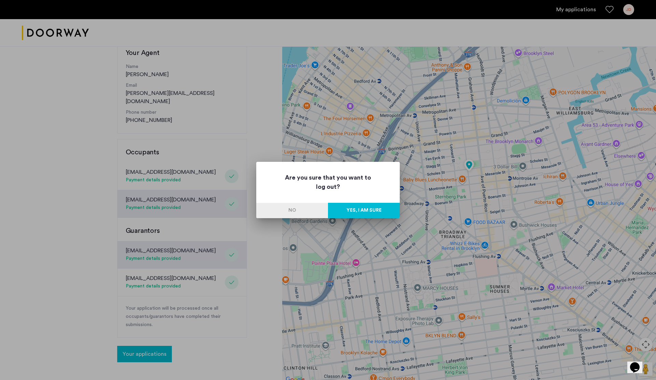
click at [372, 212] on button "Yes, I am sure" at bounding box center [364, 210] width 72 height 15
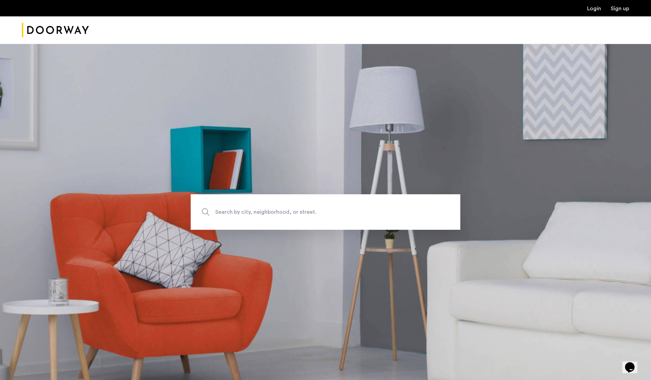
click at [593, 9] on link "Login" at bounding box center [594, 8] width 14 height 5
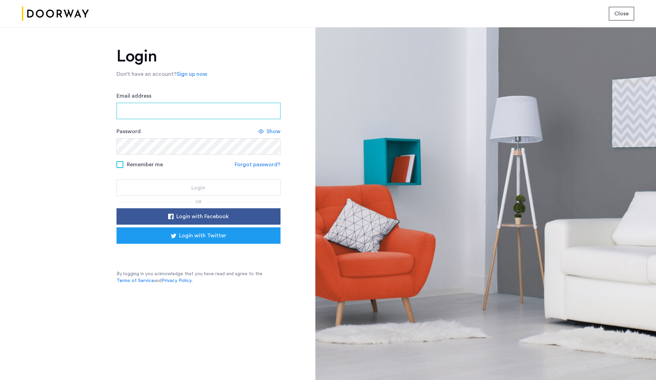
click at [213, 112] on input "Email address" at bounding box center [199, 111] width 164 height 16
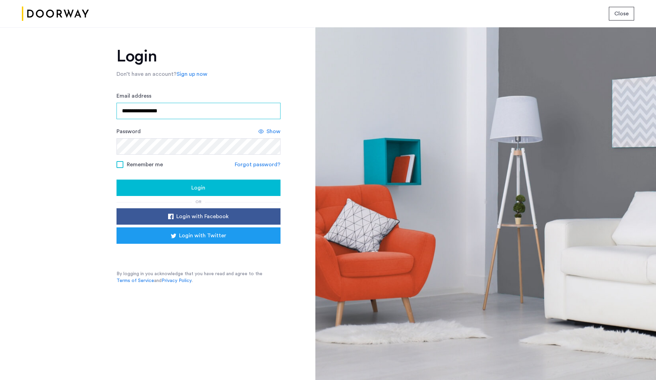
drag, startPoint x: 179, startPoint y: 109, endPoint x: 110, endPoint y: 101, distance: 69.5
click at [112, 100] on div "**********" at bounding box center [157, 203] width 315 height 353
type input "**********"
click at [68, 165] on div "**********" at bounding box center [157, 203] width 315 height 353
click at [203, 189] on span "Login" at bounding box center [198, 188] width 14 height 8
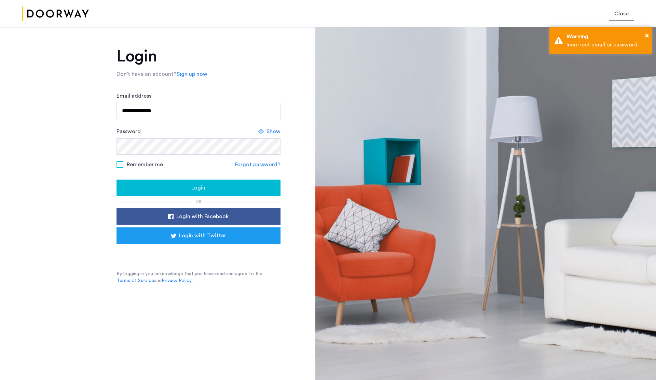
click at [260, 128] on div "Show" at bounding box center [269, 131] width 22 height 8
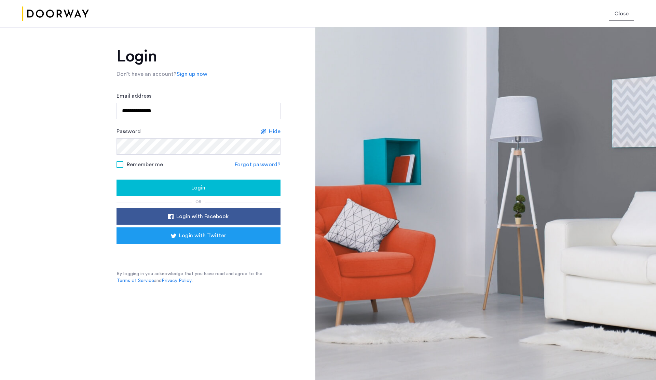
click at [207, 187] on div "Login" at bounding box center [198, 188] width 153 height 8
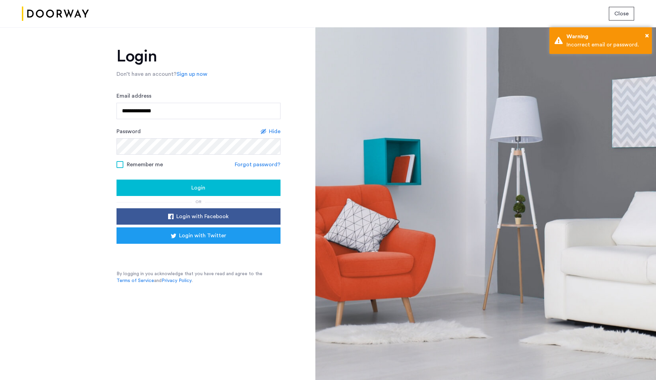
click at [207, 188] on div "Login" at bounding box center [198, 188] width 153 height 8
click at [207, 189] on div "Login" at bounding box center [198, 188] width 153 height 8
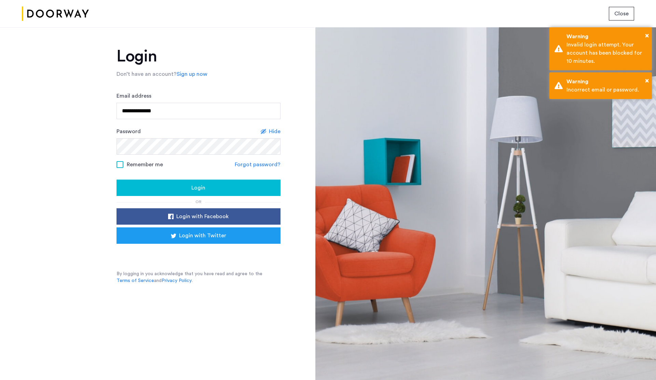
click at [207, 190] on div "Login" at bounding box center [198, 188] width 153 height 8
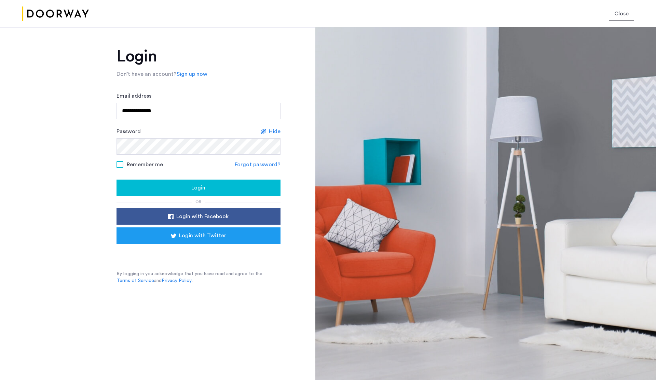
click at [618, 12] on span "Close" at bounding box center [621, 14] width 14 height 8
